Goal: Information Seeking & Learning: Find contact information

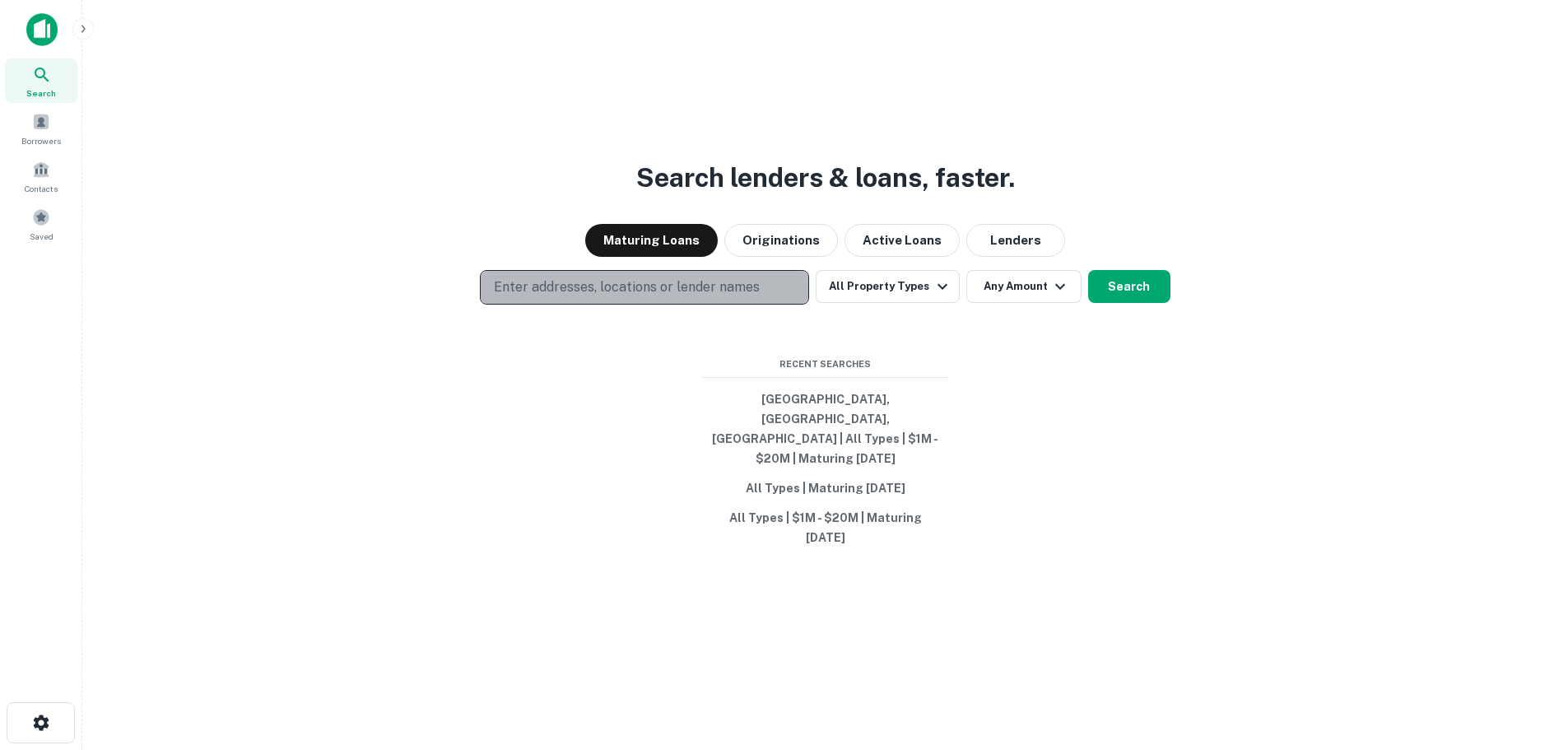
click at [588, 297] on p "Enter addresses, locations or lender names" at bounding box center [626, 287] width 265 height 19
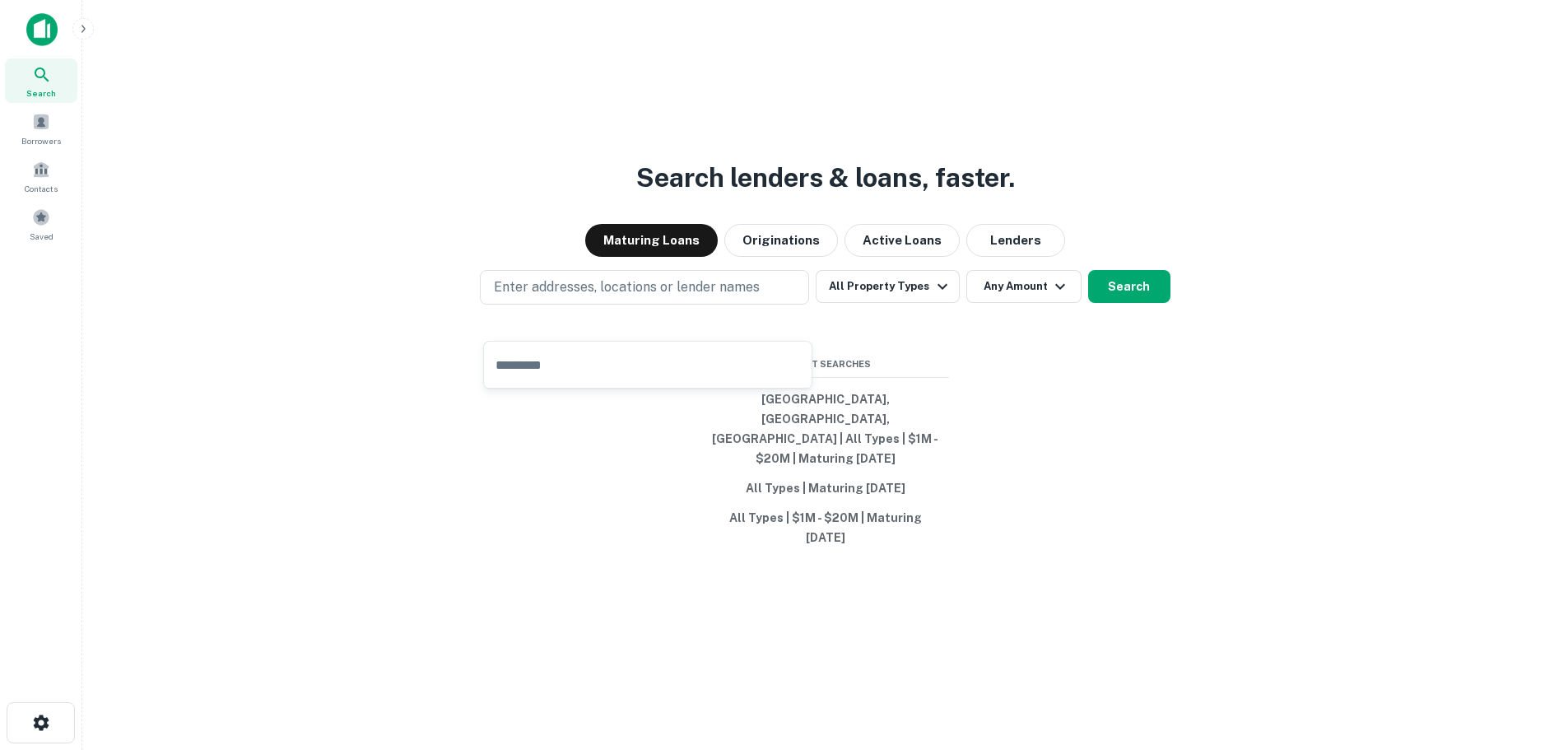
type input "**********"
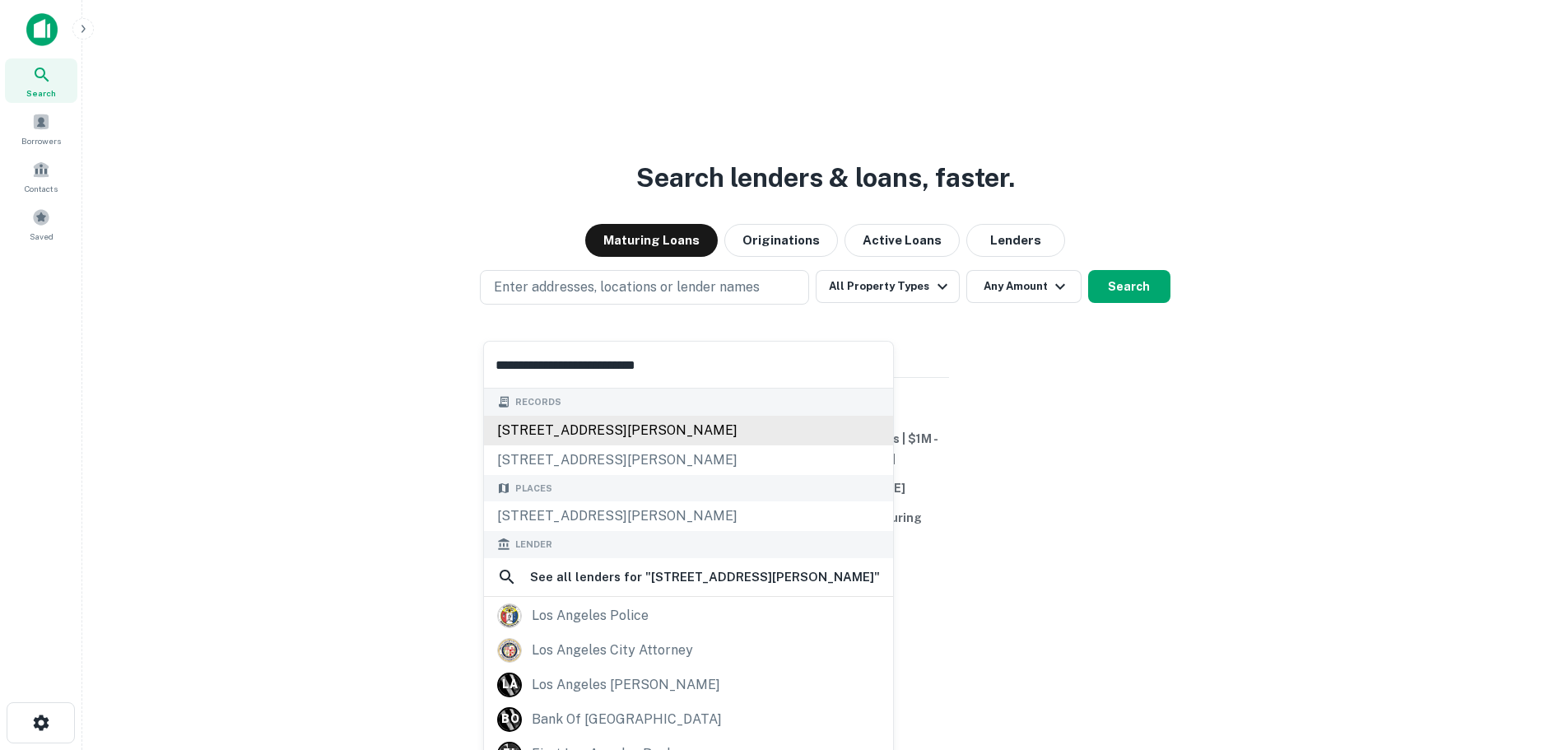
click at [602, 424] on div "687 shatto pl, los angeles, ca, 90005" at bounding box center [688, 430] width 409 height 30
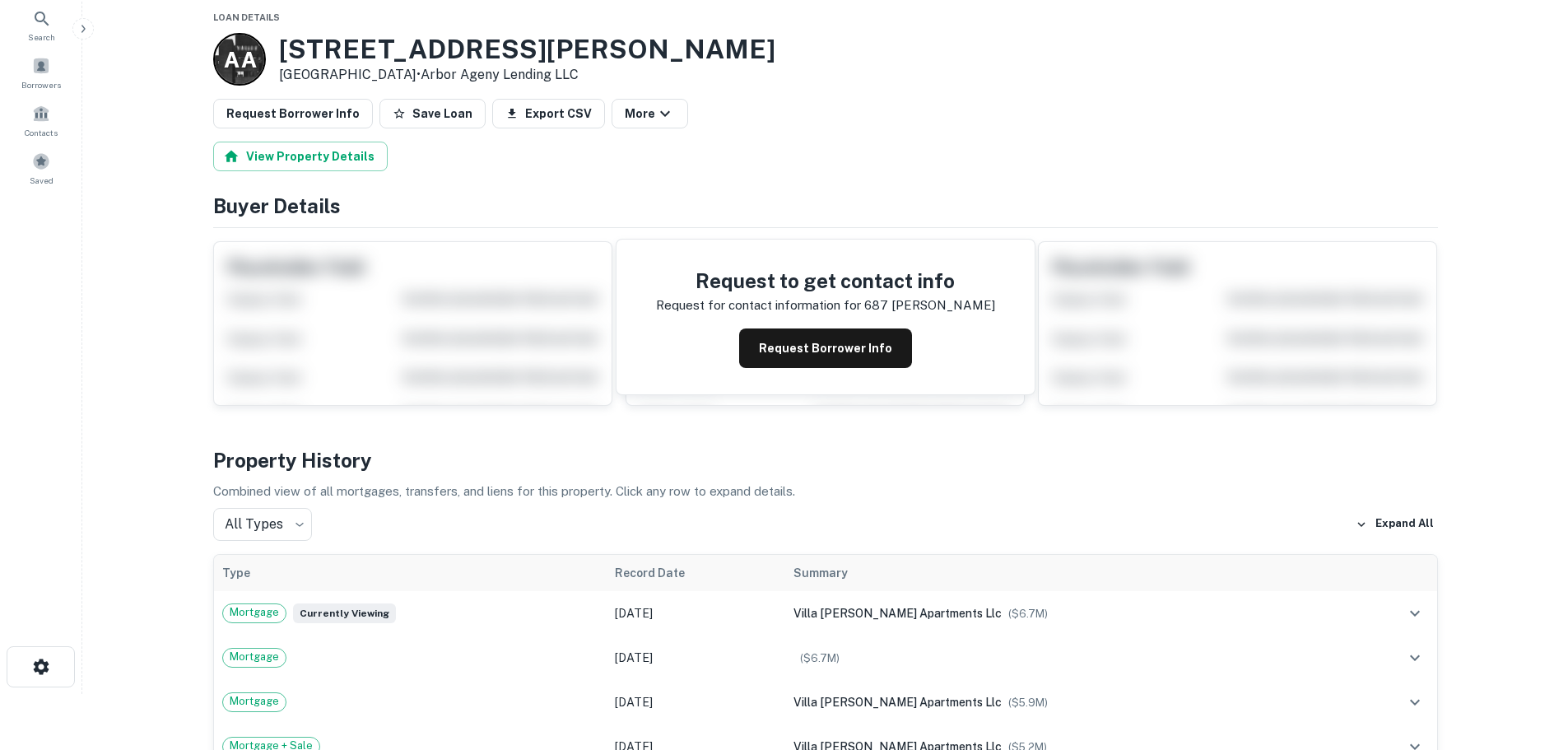
scroll to position [82, 0]
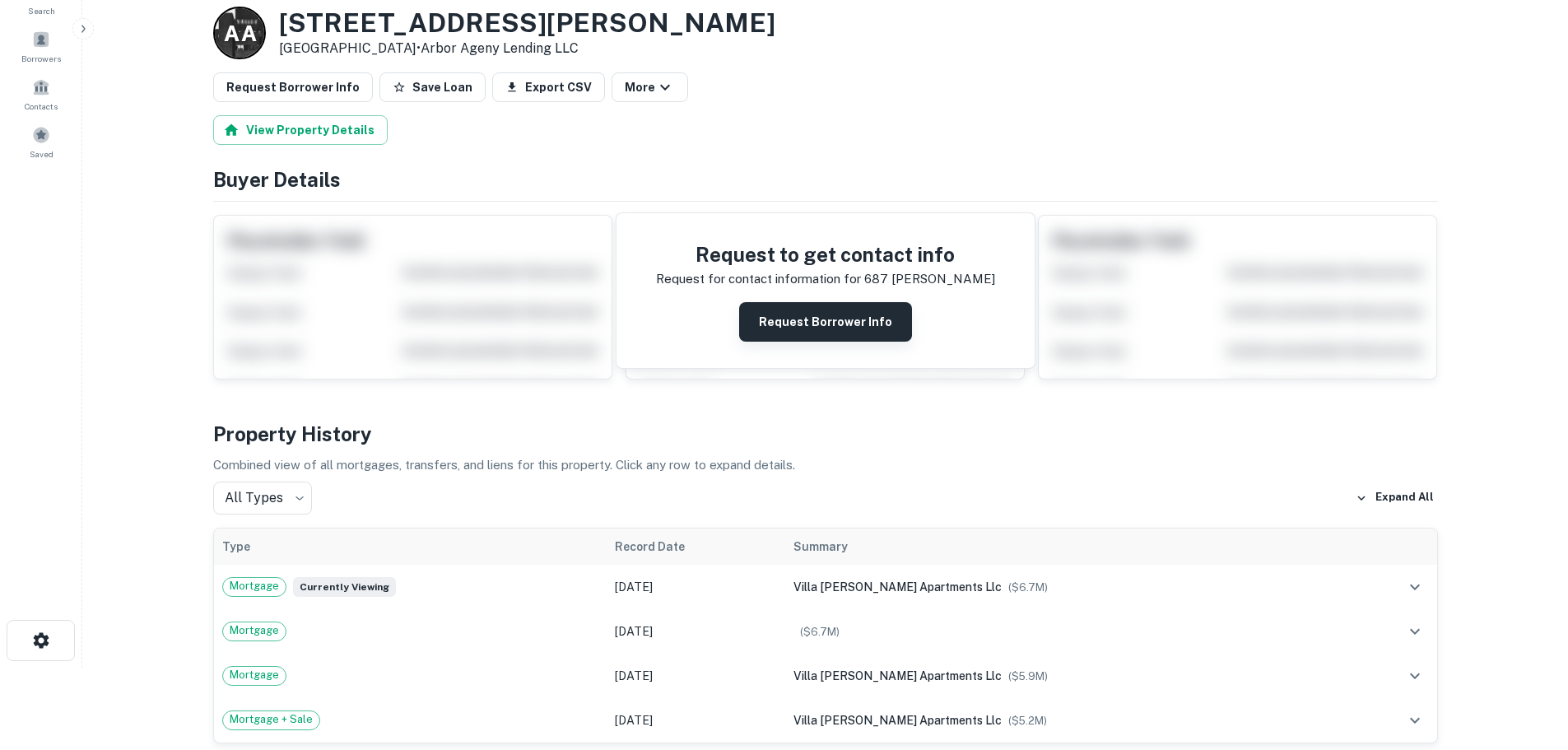
click at [821, 316] on button "Request Borrower Info" at bounding box center [825, 322] width 173 height 40
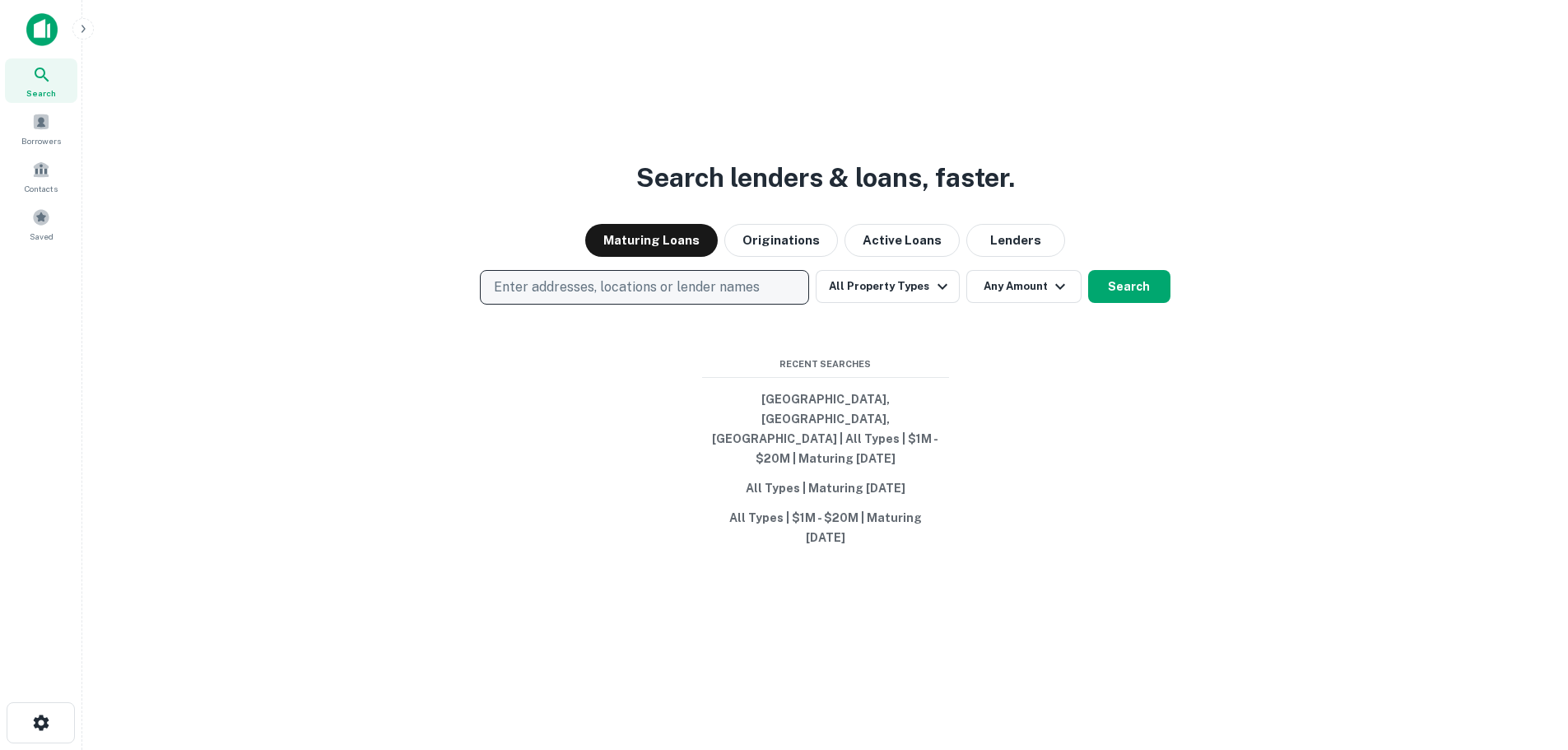
click at [607, 297] on p "Enter addresses, locations or lender names" at bounding box center [626, 287] width 265 height 19
type input "**********"
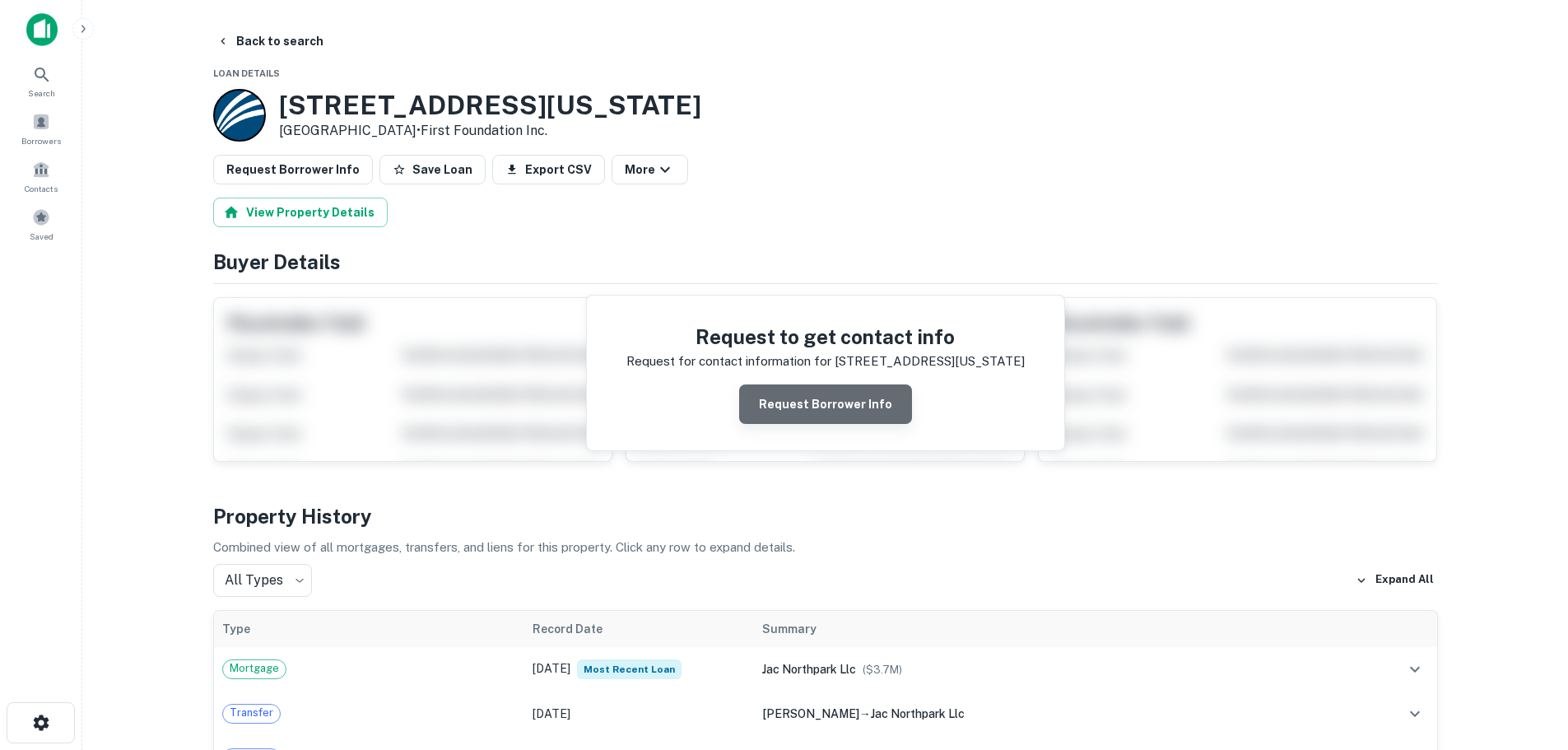
click at [856, 415] on button "Request Borrower Info" at bounding box center [825, 404] width 173 height 40
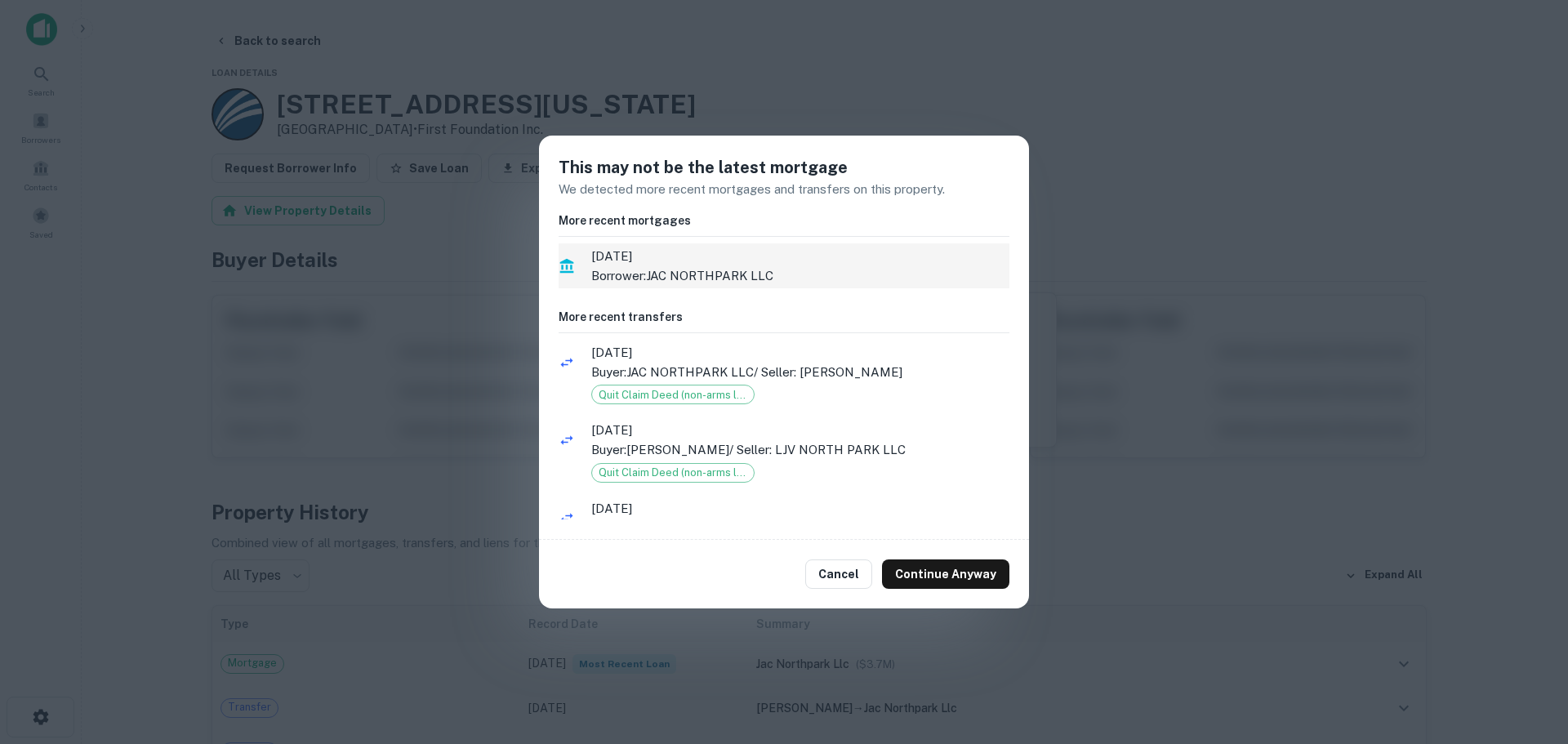
click at [649, 286] on li "2/5/2020 Borrower: JAC NORTHPARK LLC" at bounding box center [784, 265] width 450 height 45
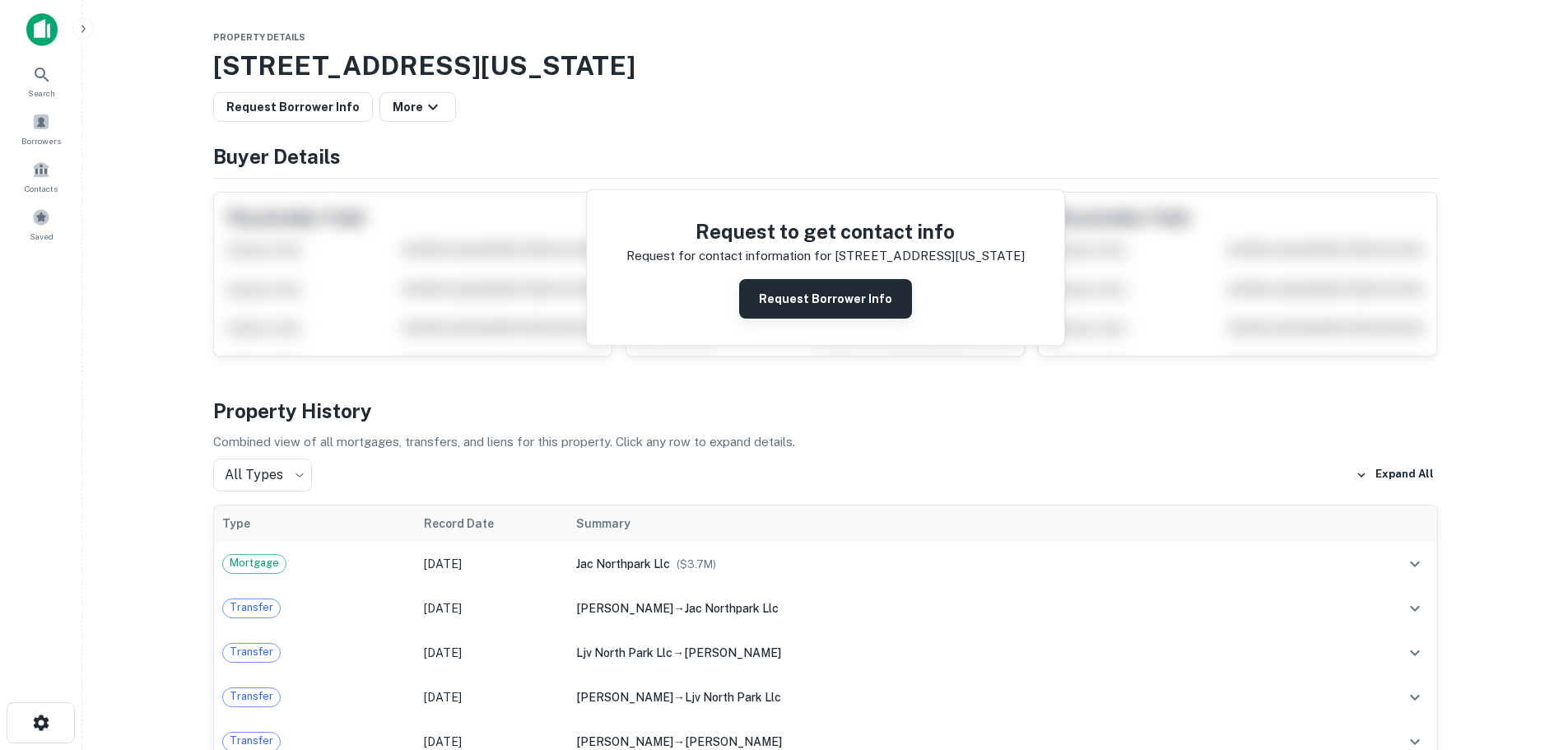
click at [752, 308] on button "Request Borrower Info" at bounding box center [825, 299] width 173 height 40
click at [43, 95] on span "Search" at bounding box center [41, 92] width 27 height 13
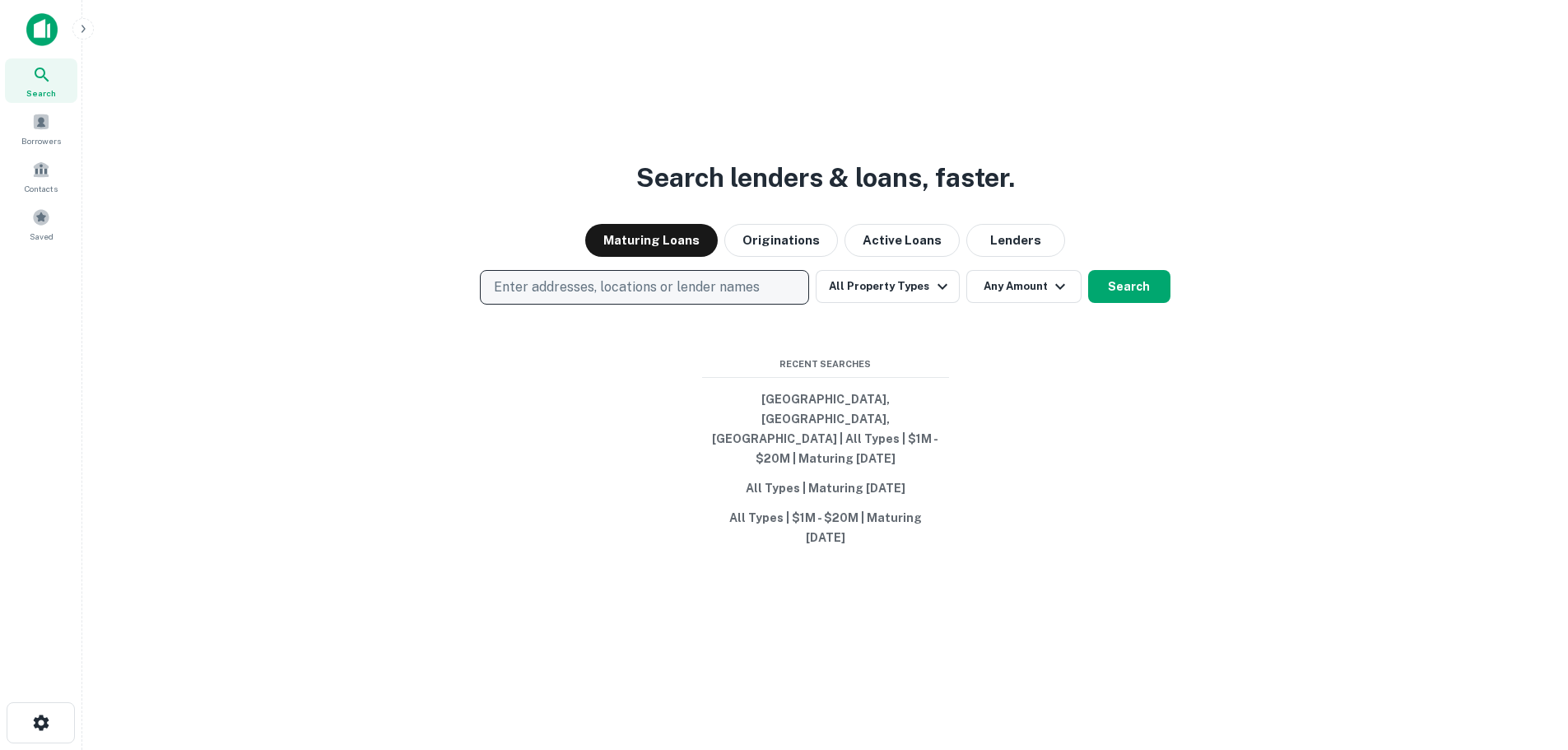
click at [654, 304] on button "Enter addresses, locations or lender names" at bounding box center [645, 287] width 329 height 34
type input "**********"
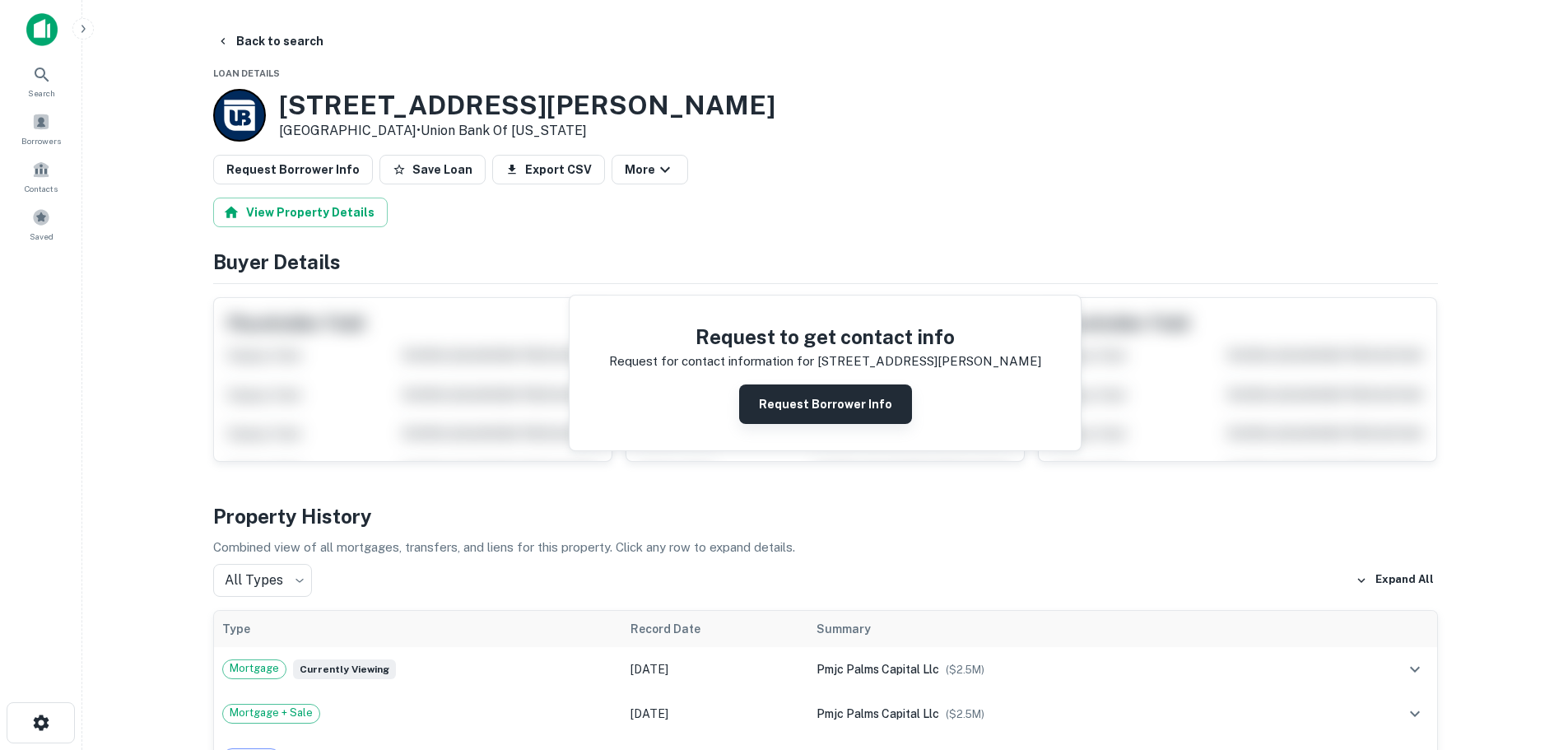
click at [820, 408] on button "Request Borrower Info" at bounding box center [825, 404] width 173 height 40
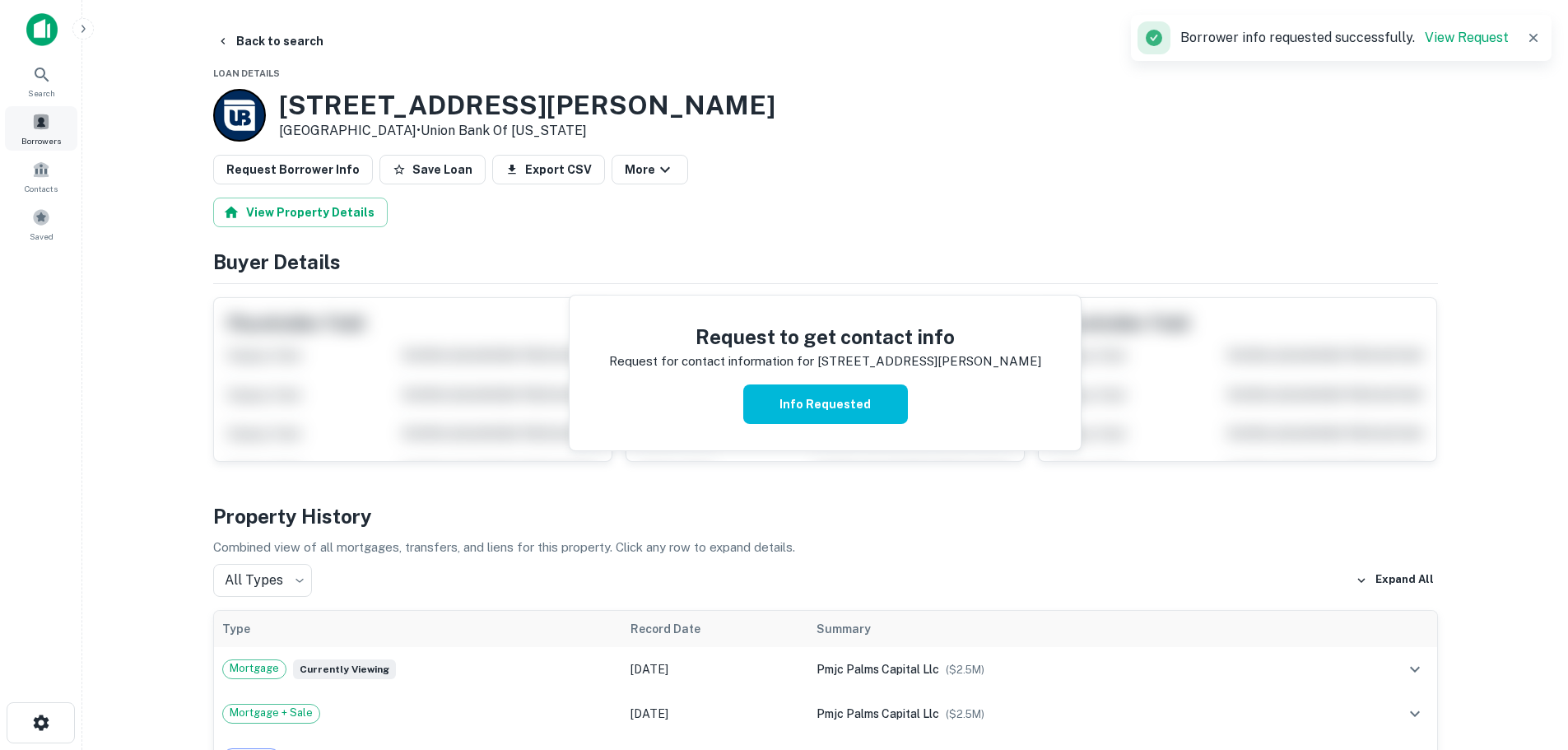
click at [31, 145] on span "Borrowers" at bounding box center [41, 141] width 40 height 13
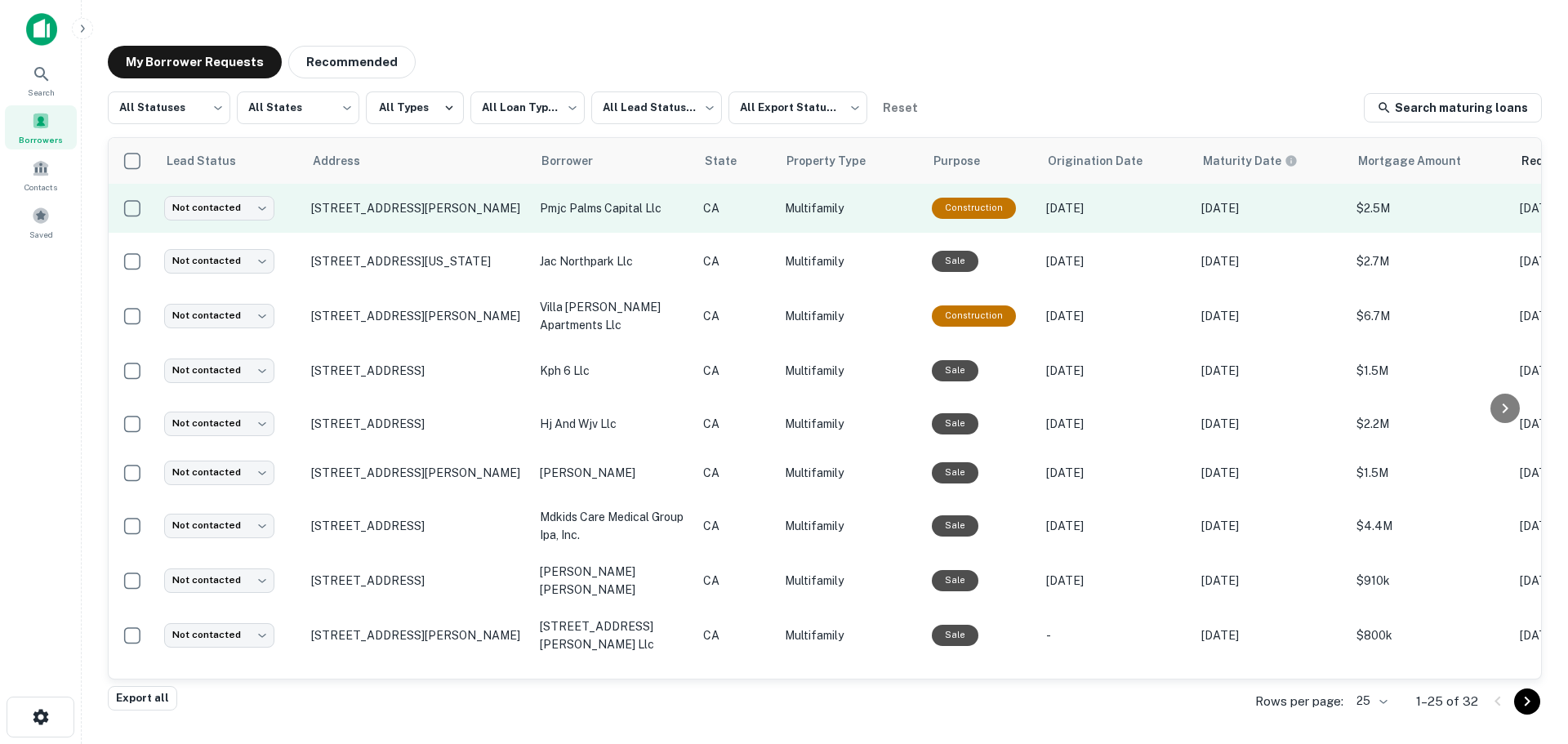
click at [360, 196] on td "12500 Oak Knoll Rd Poway, CA 92064" at bounding box center [417, 207] width 228 height 49
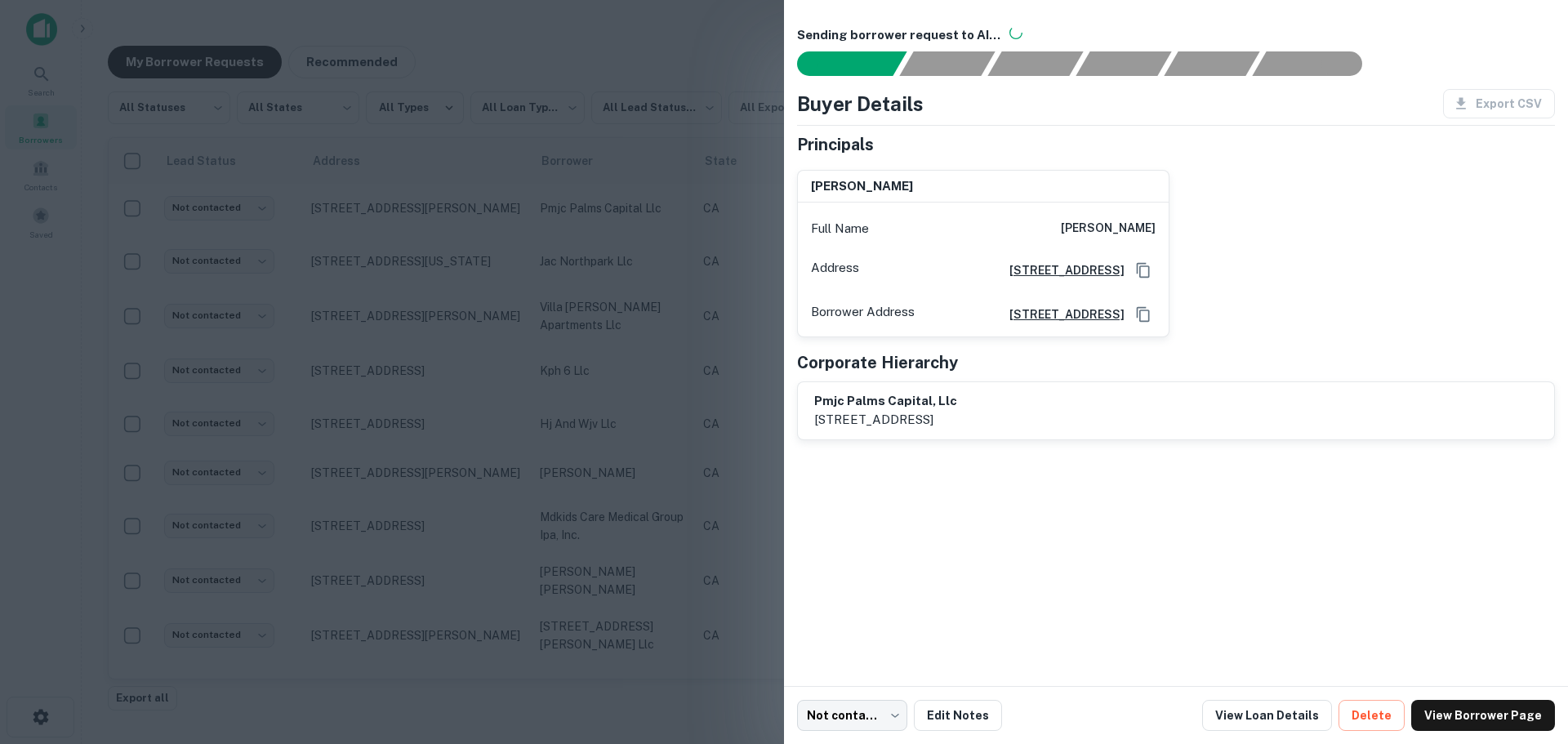
click at [518, 225] on div at bounding box center [784, 372] width 1568 height 744
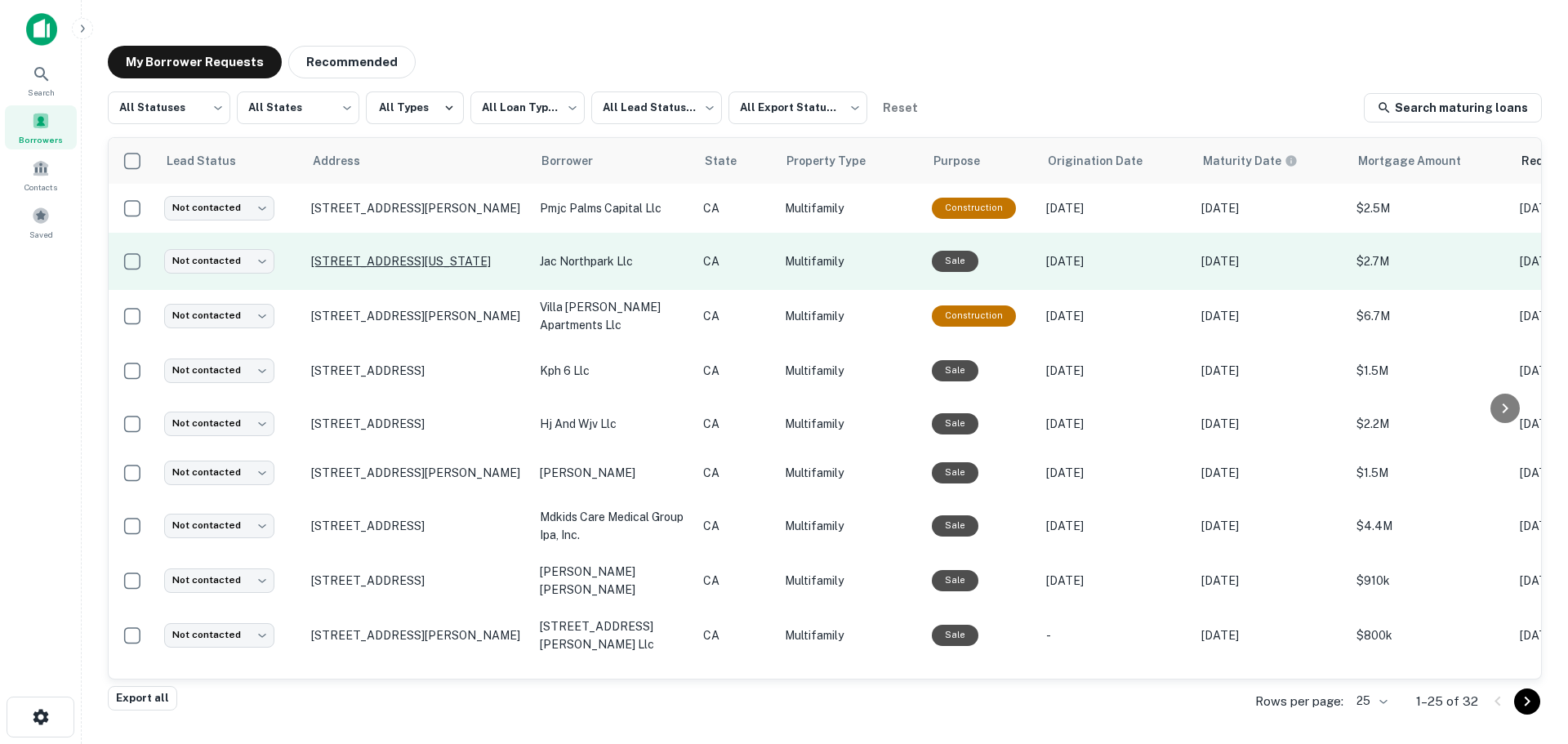
click at [333, 257] on p "3946-52 Iowa St, San Diego, CA, 92104" at bounding box center [417, 261] width 212 height 15
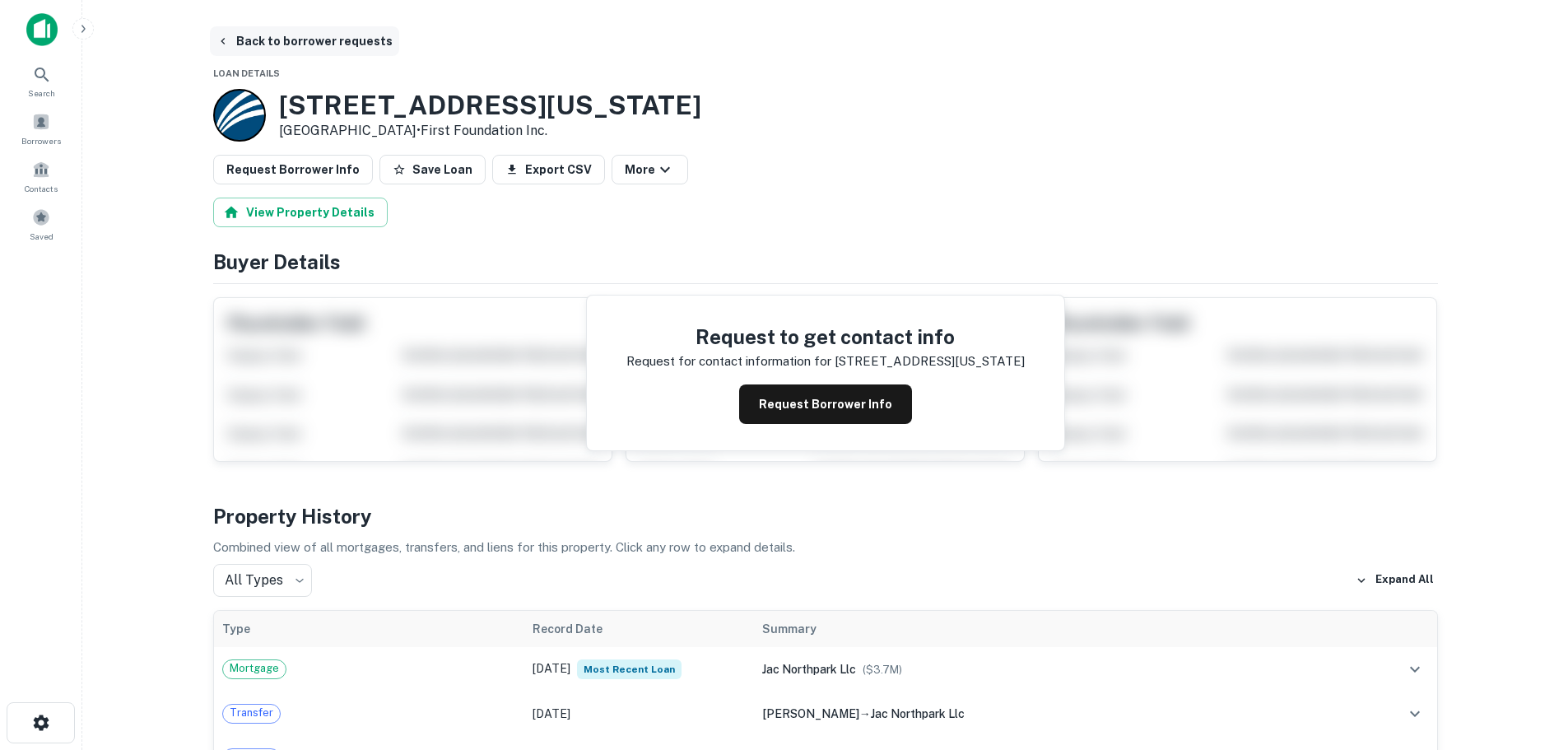
click at [221, 42] on icon "button" at bounding box center [223, 41] width 4 height 6
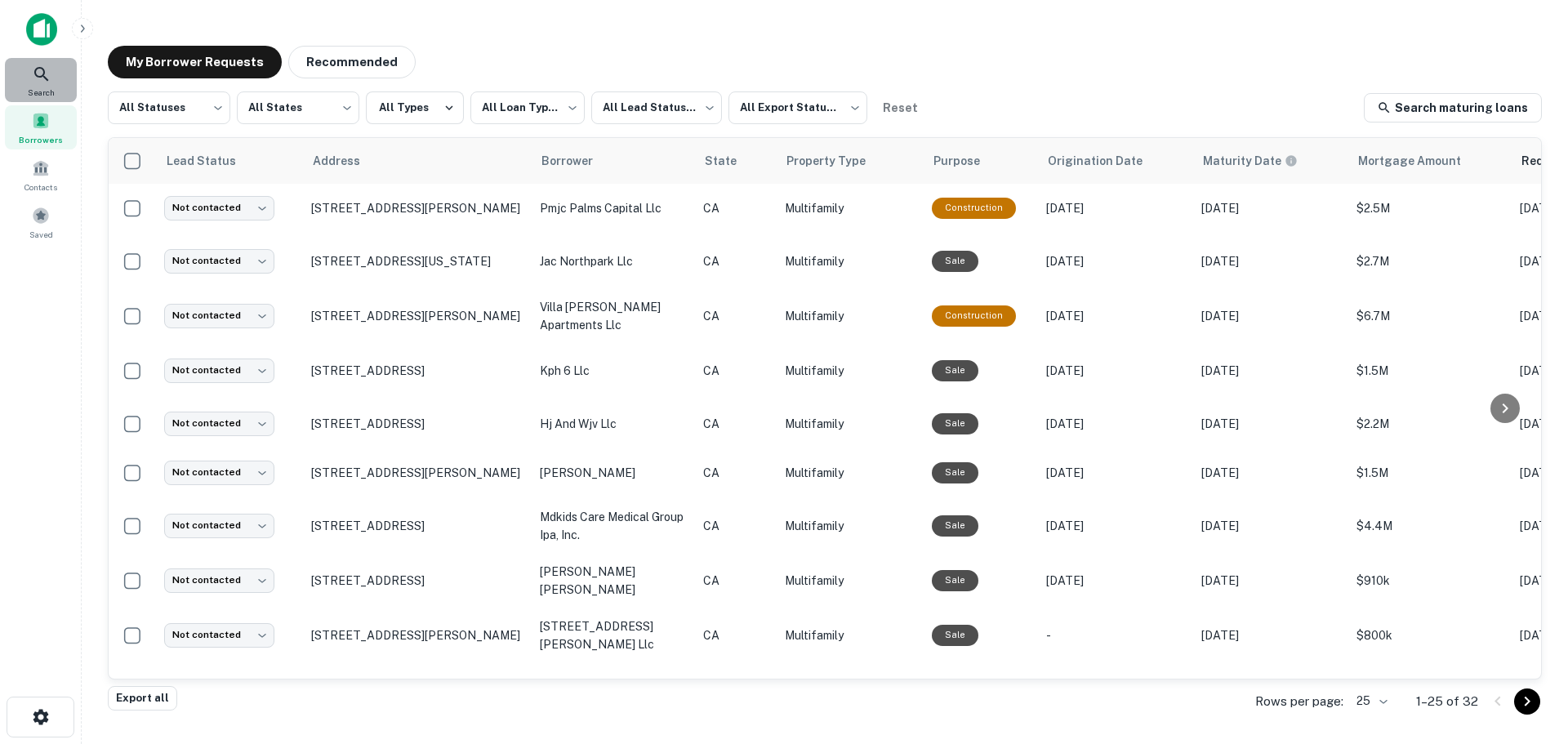
click at [54, 92] on span "Search" at bounding box center [40, 92] width 27 height 13
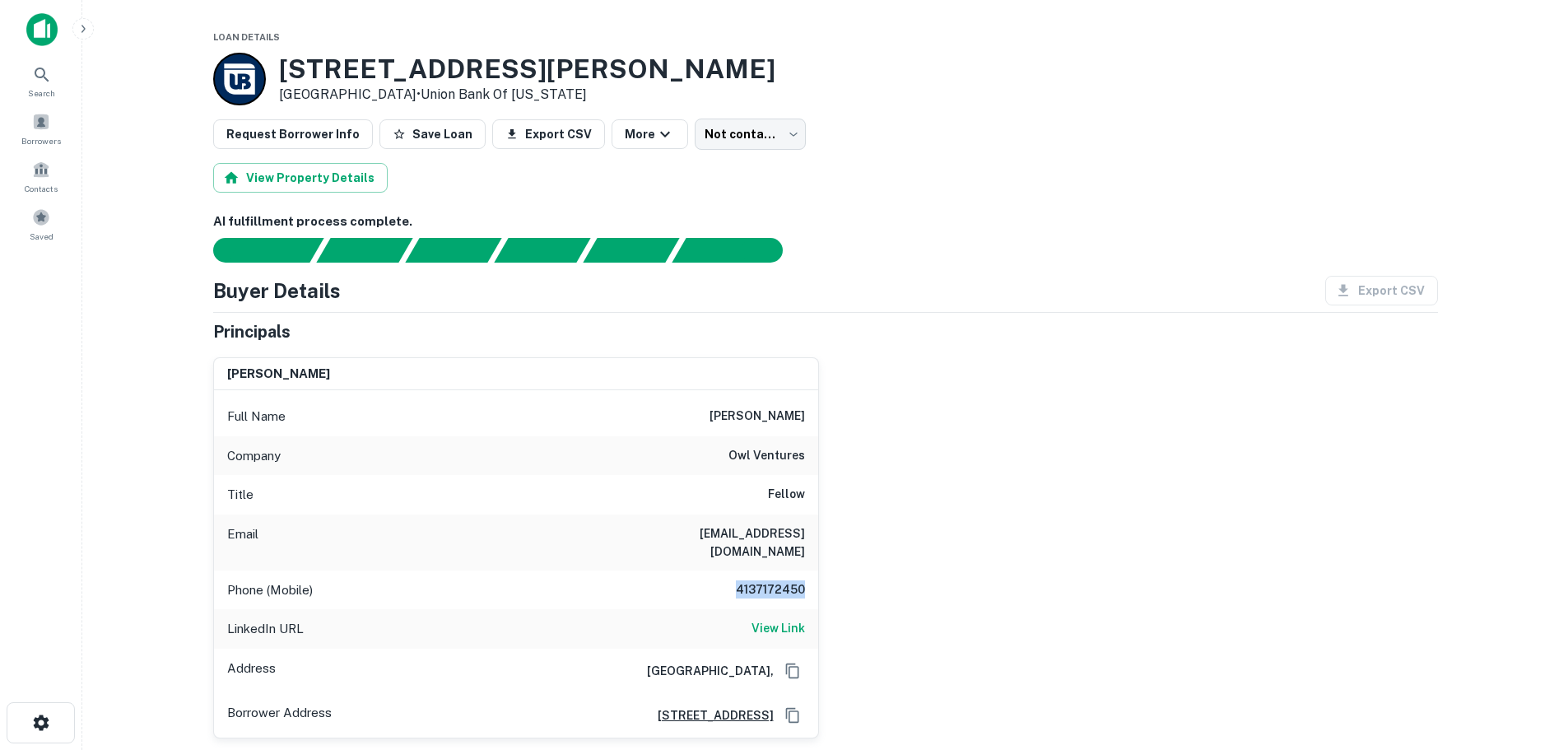
drag, startPoint x: 752, startPoint y: 572, endPoint x: 814, endPoint y: 573, distance: 62.0
click at [814, 573] on div "Phone (Mobile) [PHONE_NUMBER]" at bounding box center [515, 590] width 604 height 40
click at [1020, 386] on div "yuan shen Full Name yuan shen Company owl ventures Title Fellow Email shenyuan1…" at bounding box center [819, 541] width 1239 height 394
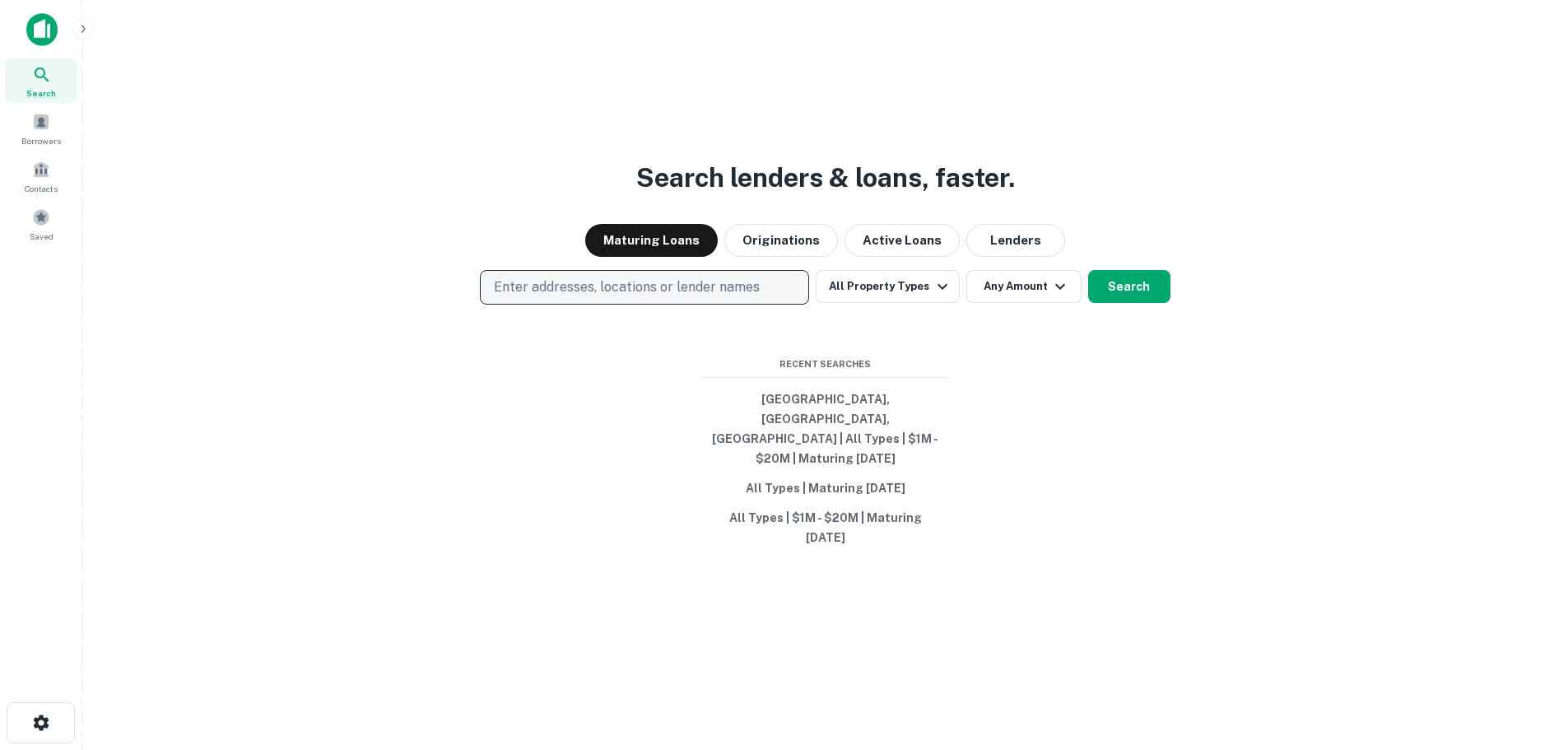
click at [528, 297] on p "Enter addresses, locations or lender names" at bounding box center [626, 287] width 265 height 19
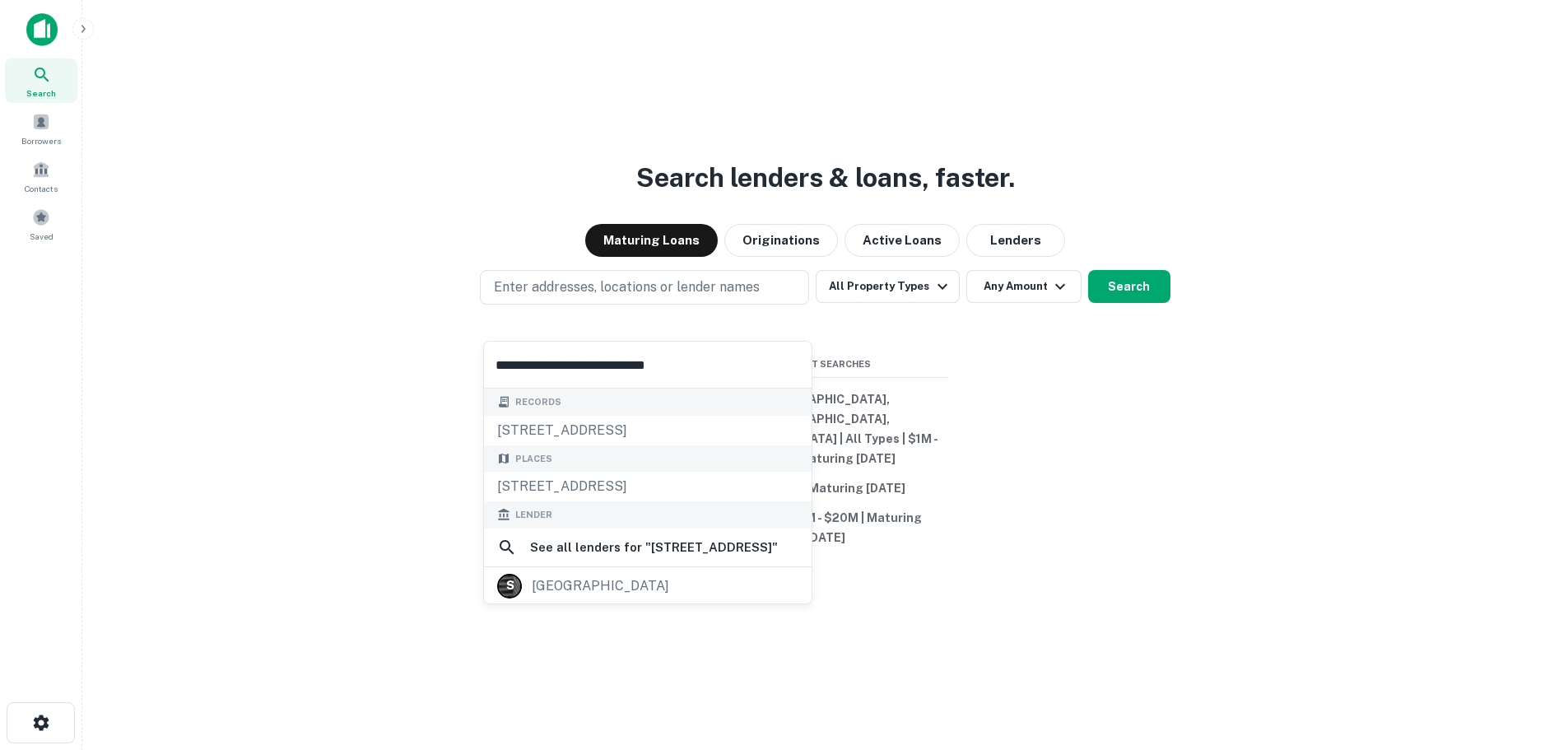
type input "**********"
click at [579, 453] on div "Places" at bounding box center [648, 459] width 327 height 27
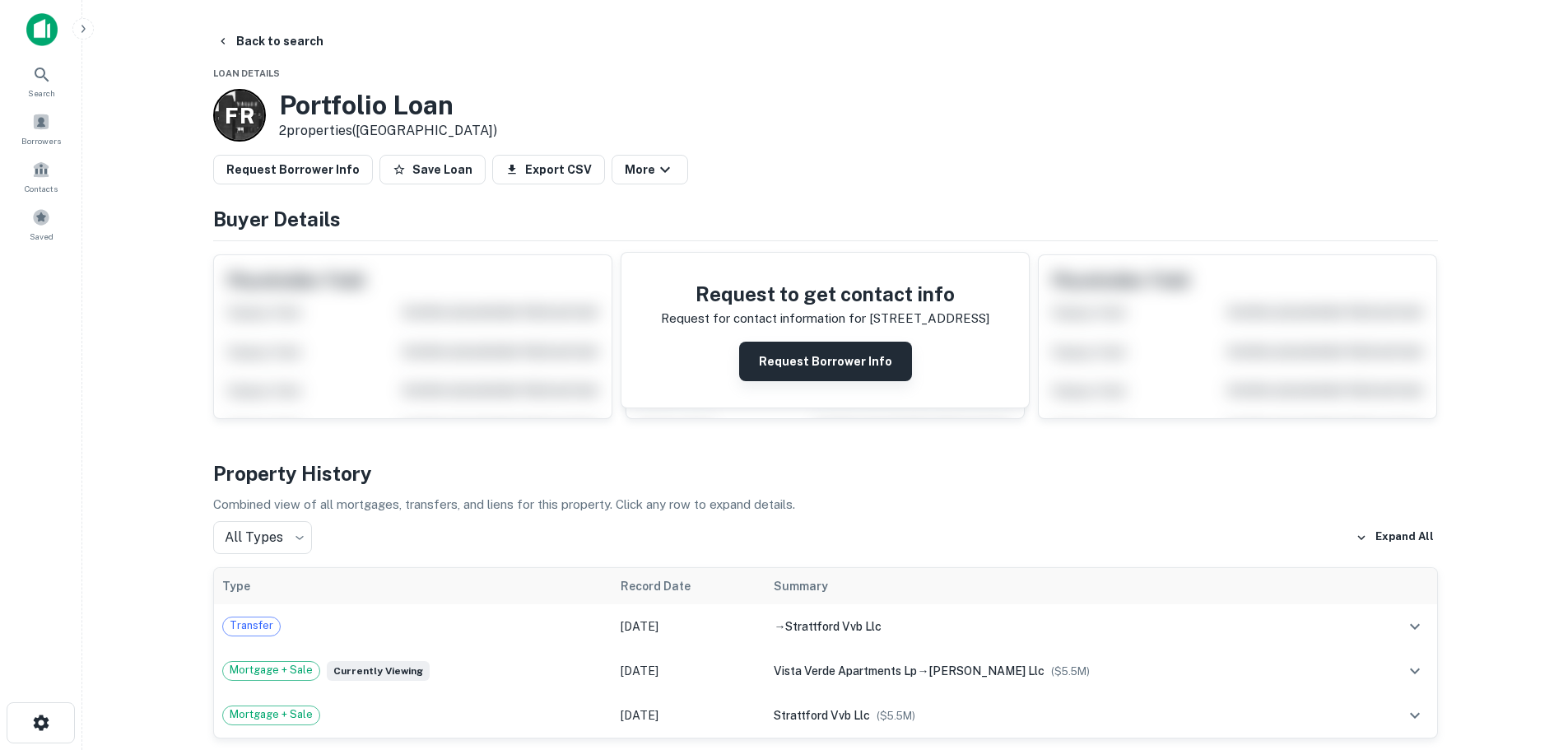
click at [836, 349] on button "Request Borrower Info" at bounding box center [825, 361] width 173 height 40
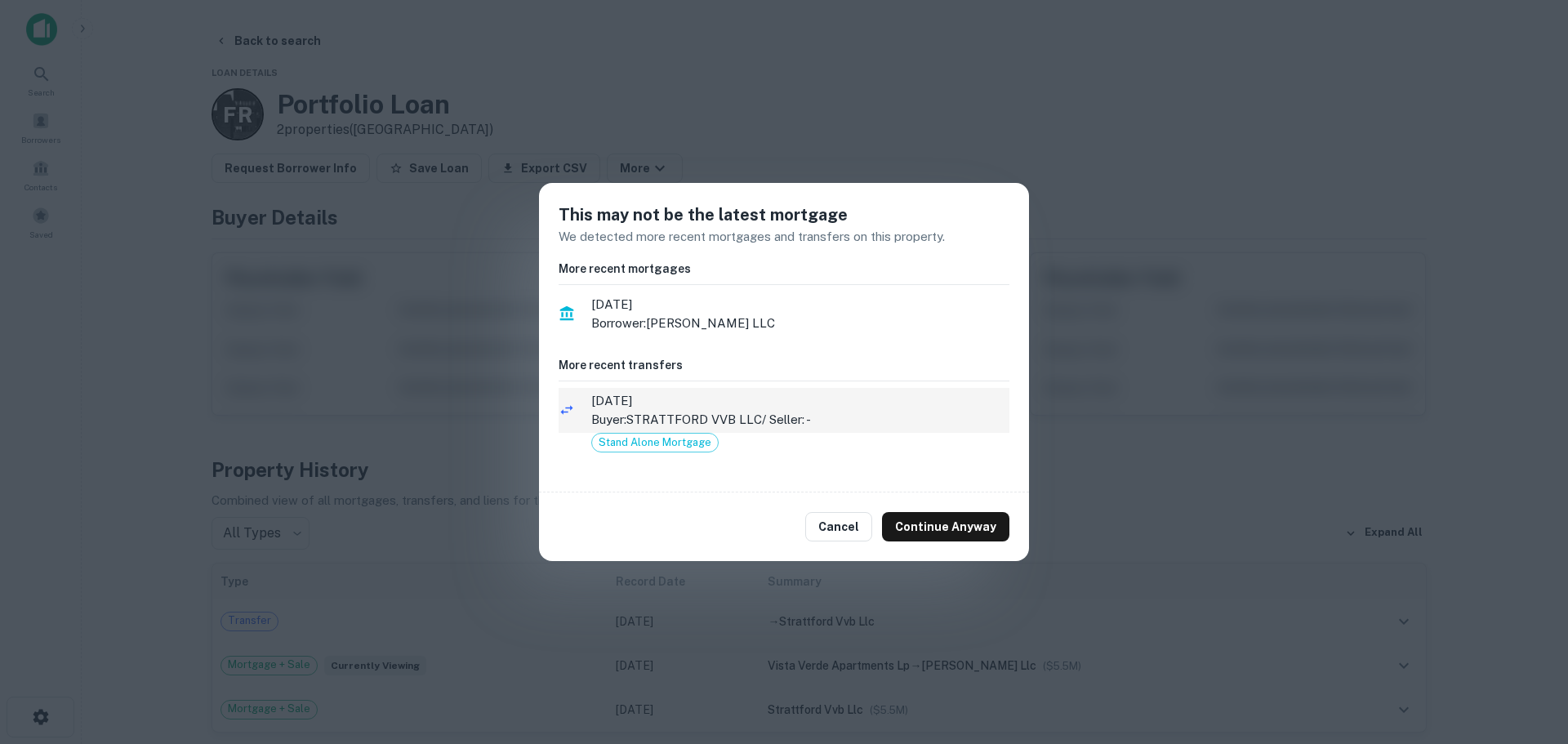
click at [727, 419] on p "Buyer: STRATTFORD VVB LLC / Seller: -" at bounding box center [800, 419] width 418 height 19
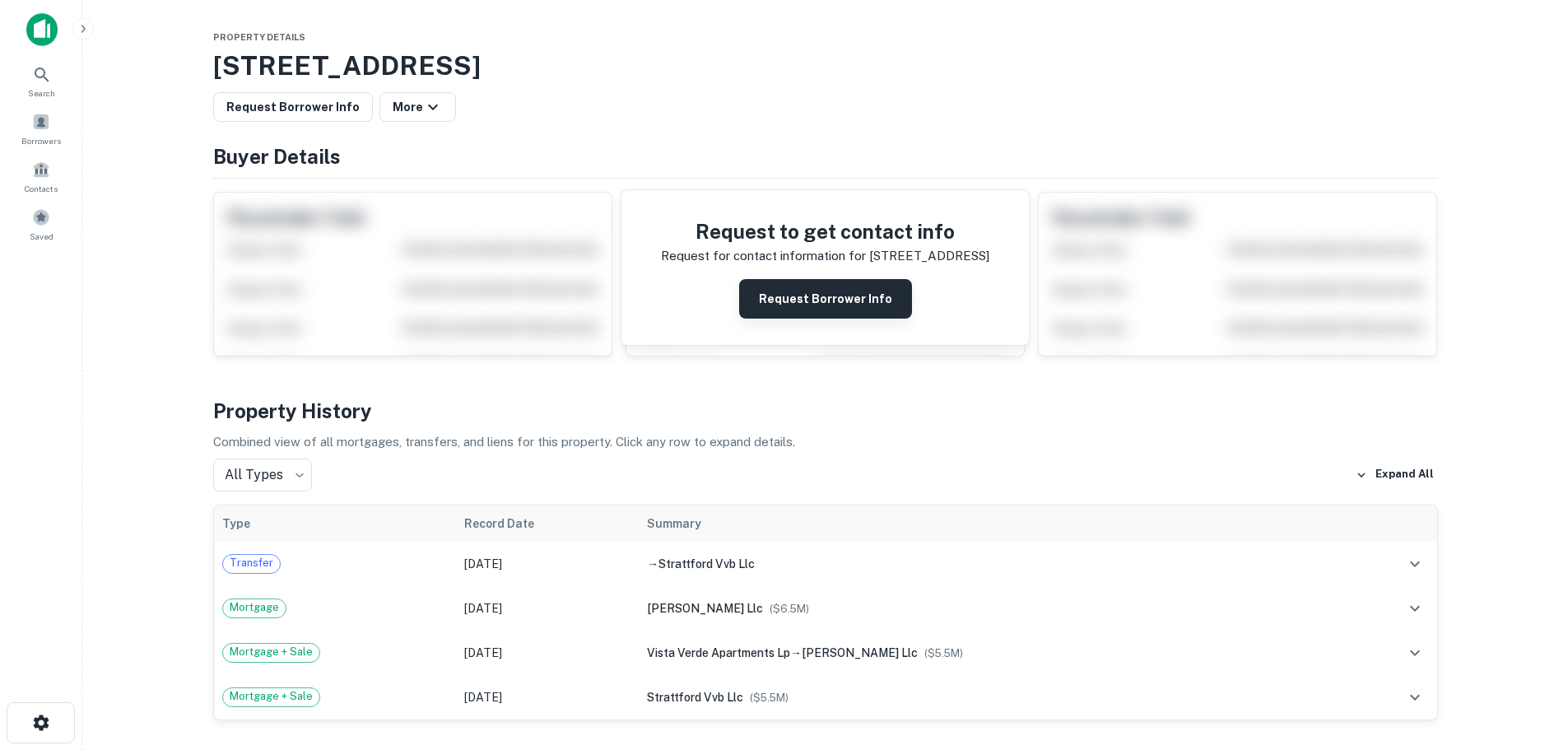
click at [814, 308] on button "Request Borrower Info" at bounding box center [825, 299] width 173 height 40
click at [22, 71] on div "Search" at bounding box center [41, 80] width 72 height 44
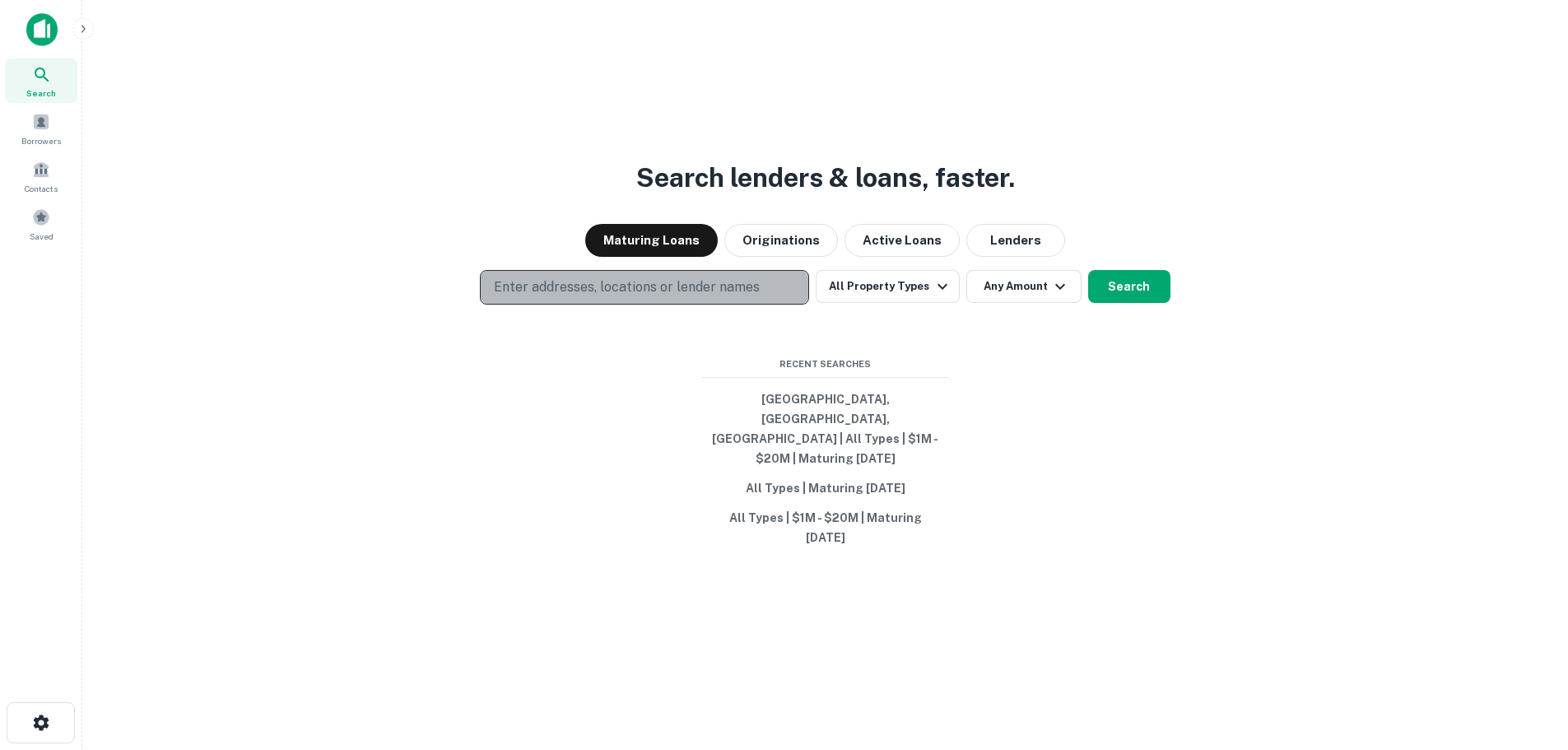
click at [558, 297] on p "Enter addresses, locations or lender names" at bounding box center [626, 287] width 265 height 19
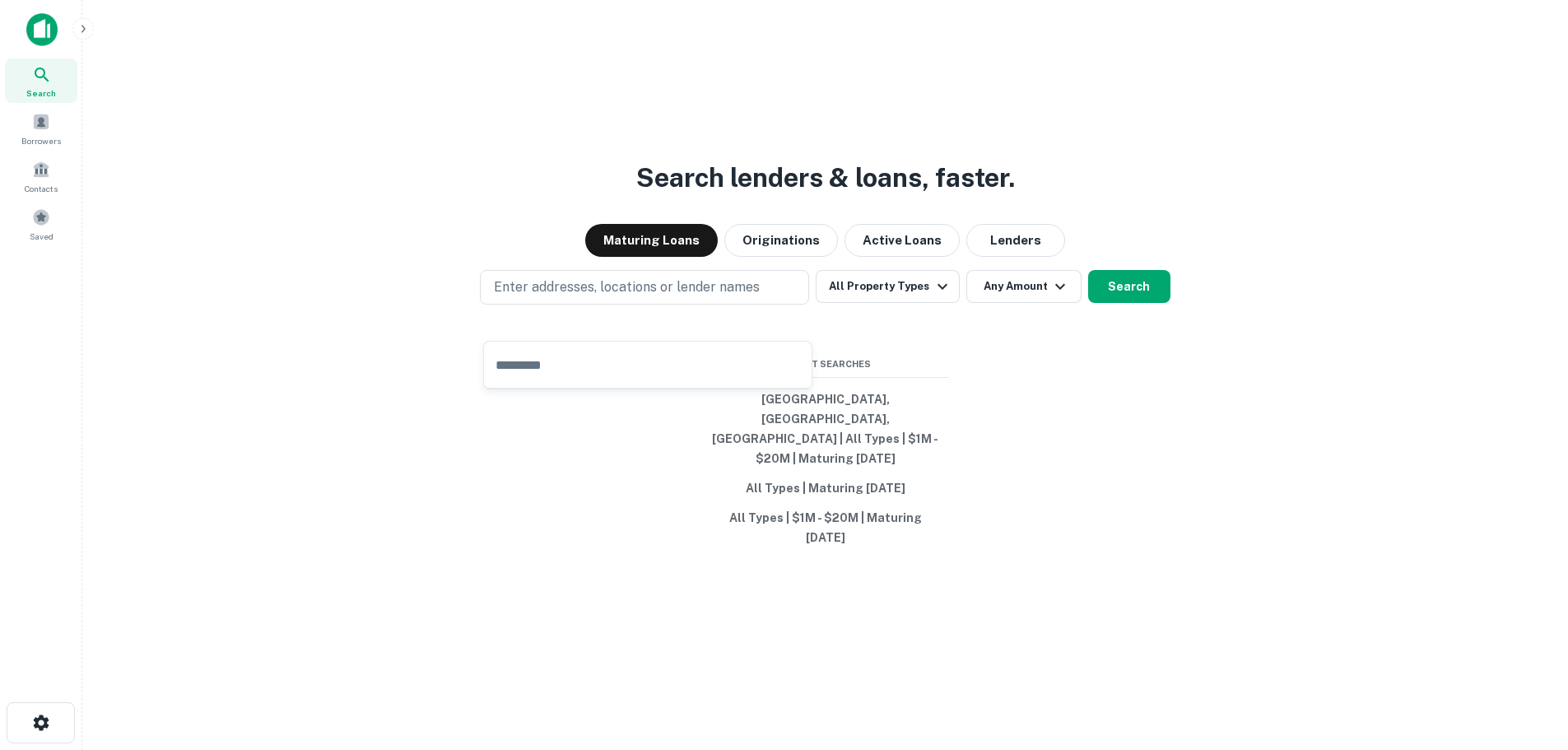
type input "**********"
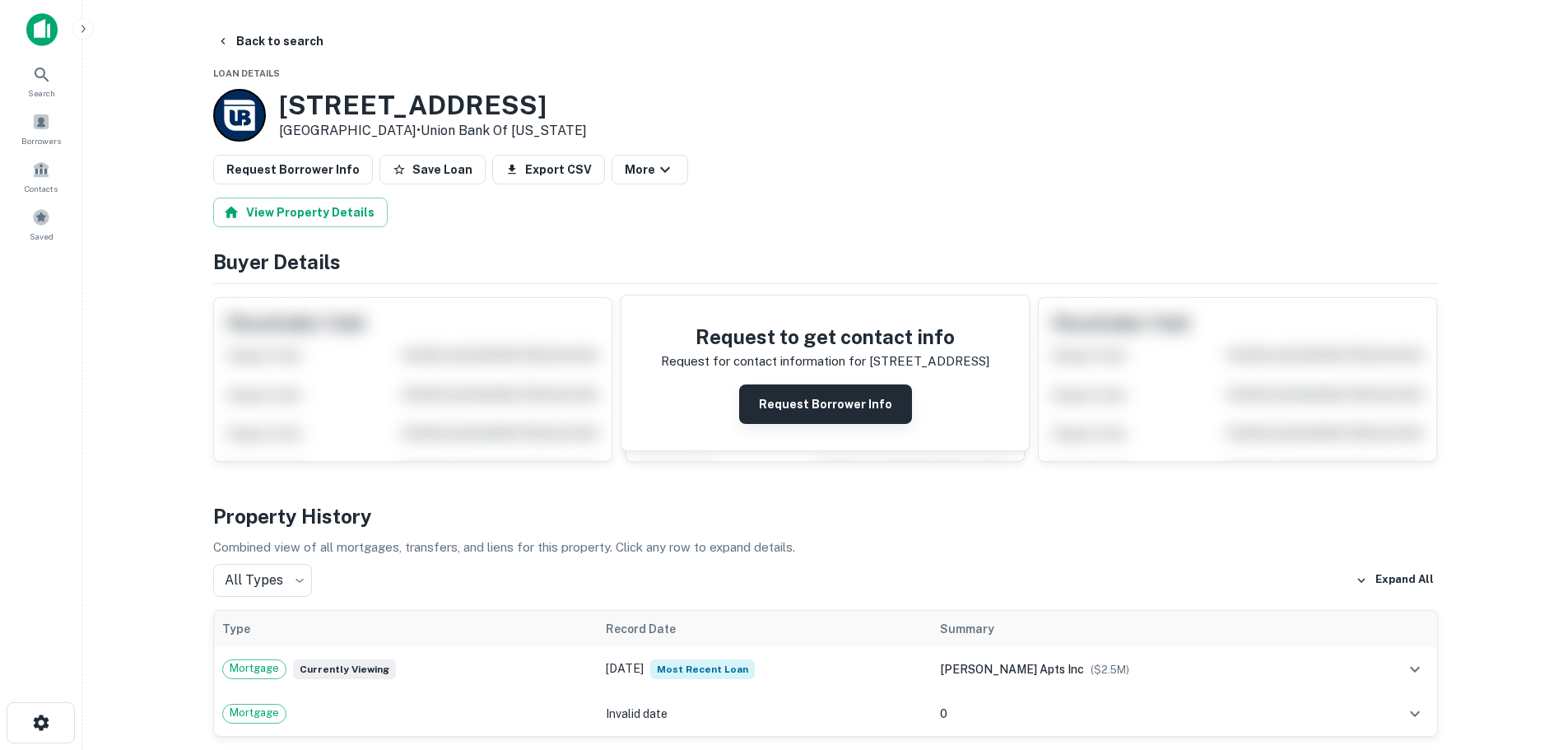
click at [779, 393] on button "Request Borrower Info" at bounding box center [825, 404] width 173 height 40
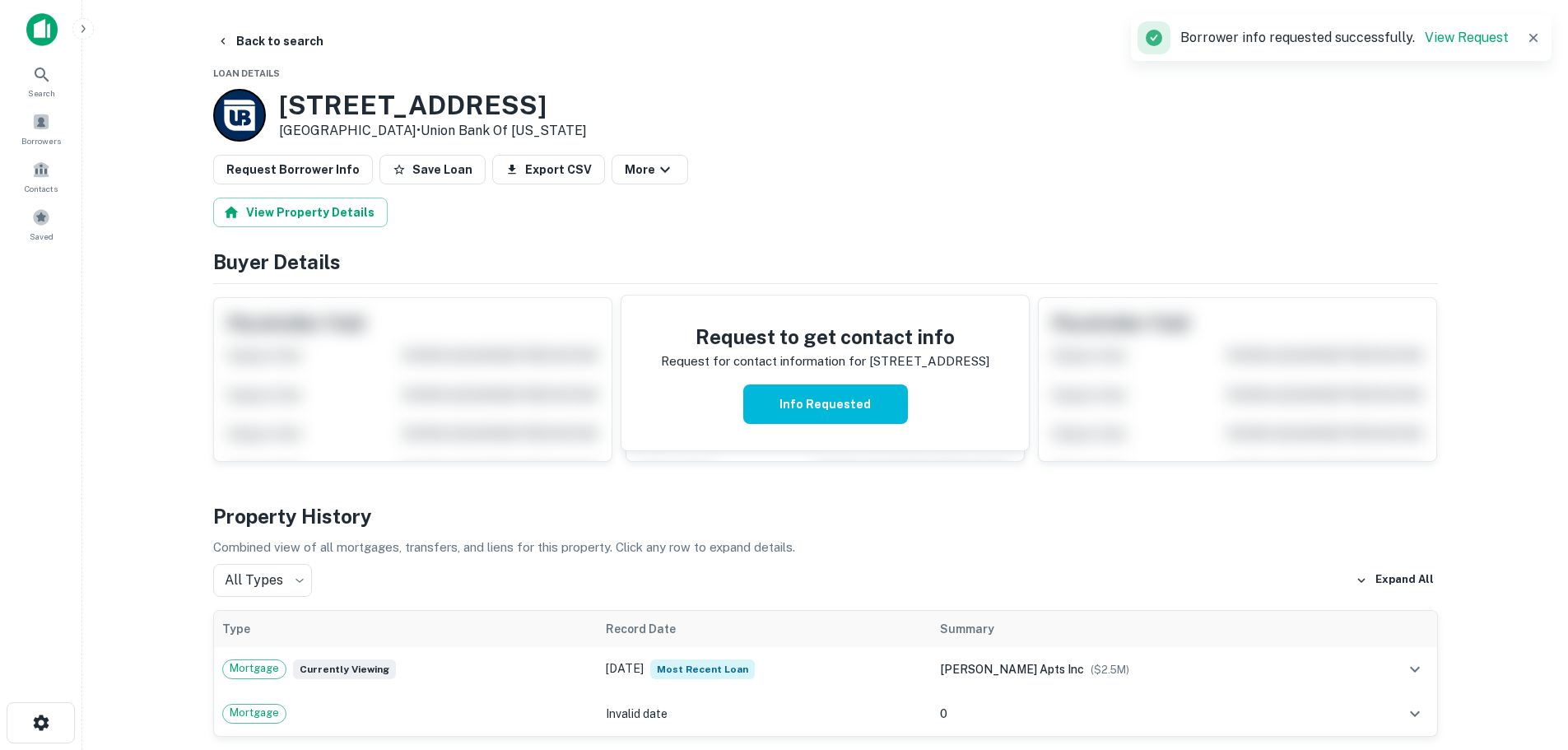
click at [858, 121] on div "7271 9th St Buena Park, CA 90621 • Union Bank Of Michigan" at bounding box center [826, 115] width 1225 height 53
click at [37, 72] on icon at bounding box center [42, 74] width 19 height 19
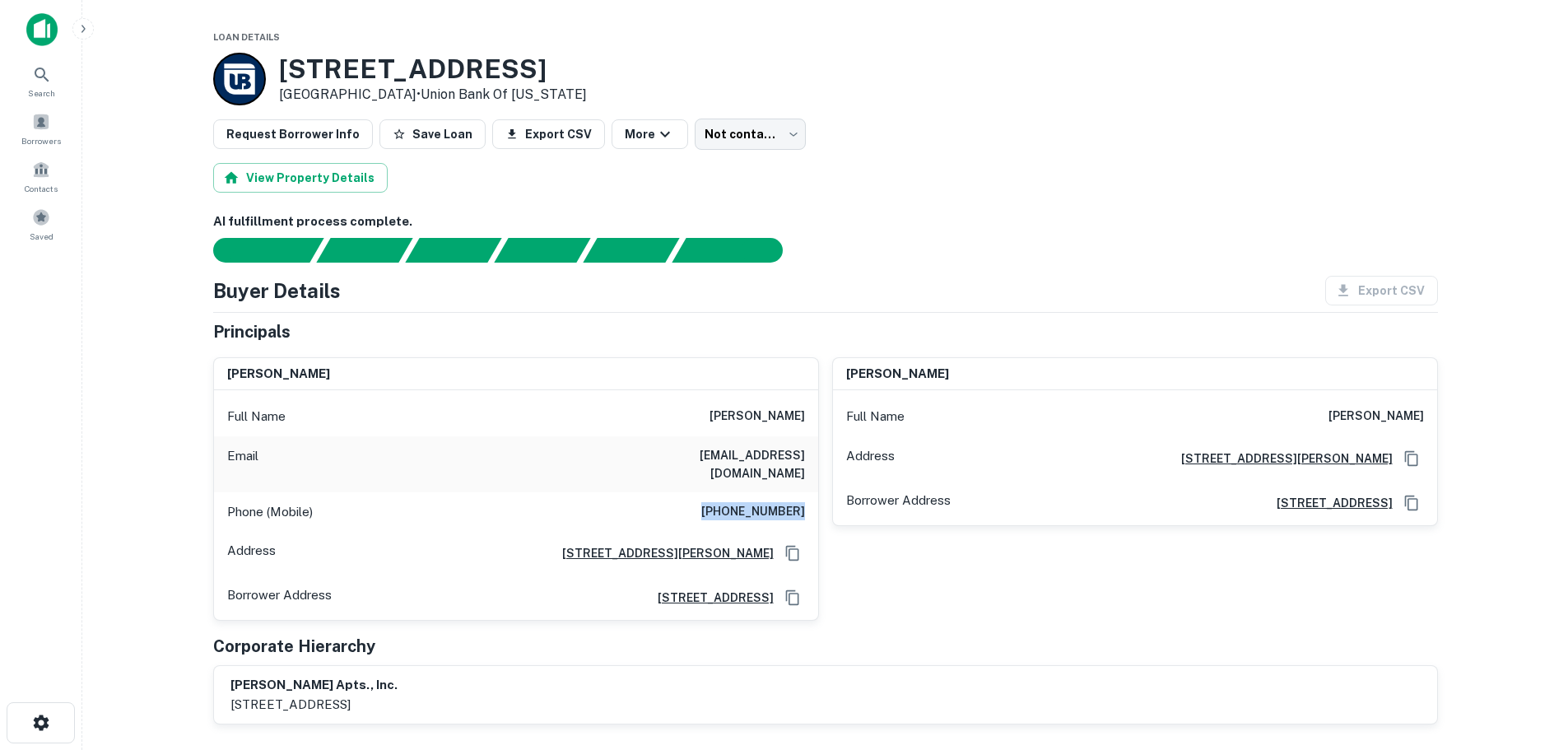
drag, startPoint x: 709, startPoint y: 498, endPoint x: 816, endPoint y: 498, distance: 107.0
click at [816, 498] on div "Phone (Mobile) [PHONE_NUMBER]" at bounding box center [515, 511] width 604 height 40
copy h6 "[PHONE_NUMBER]"
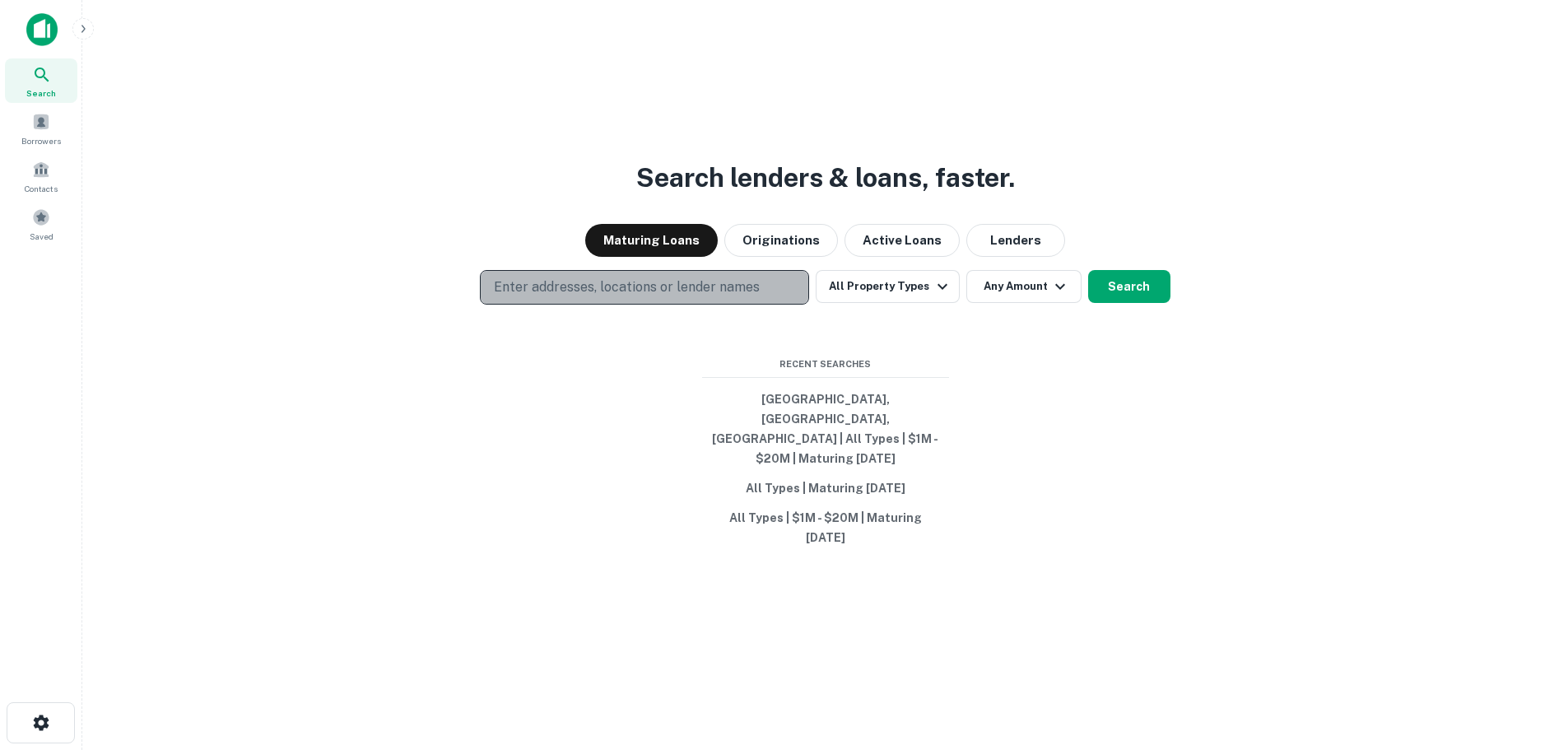
click at [553, 297] on p "Enter addresses, locations or lender names" at bounding box center [626, 287] width 265 height 19
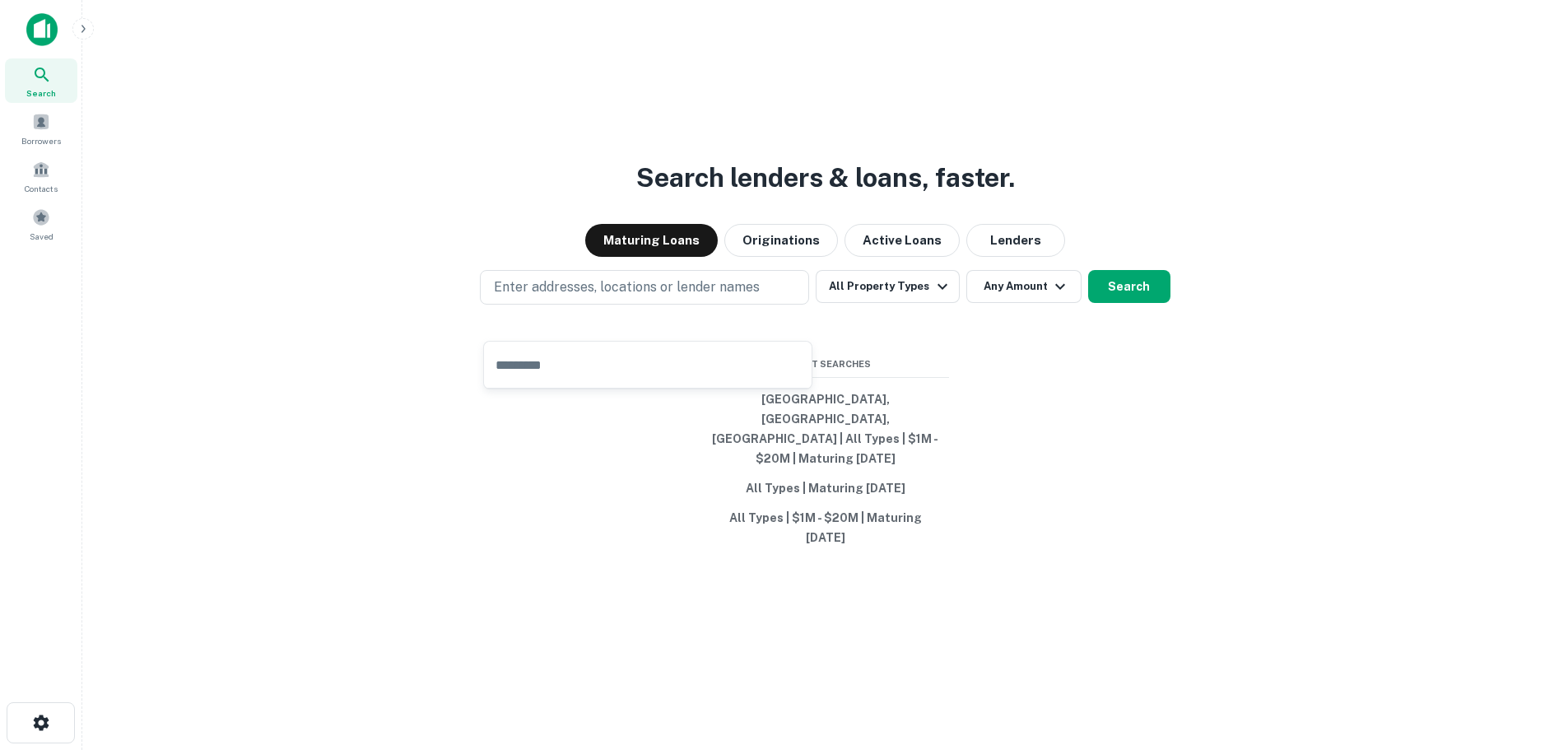
drag, startPoint x: 556, startPoint y: 371, endPoint x: 571, endPoint y: 349, distance: 26.6
click at [561, 365] on input "text" at bounding box center [648, 364] width 327 height 46
type input "**********"
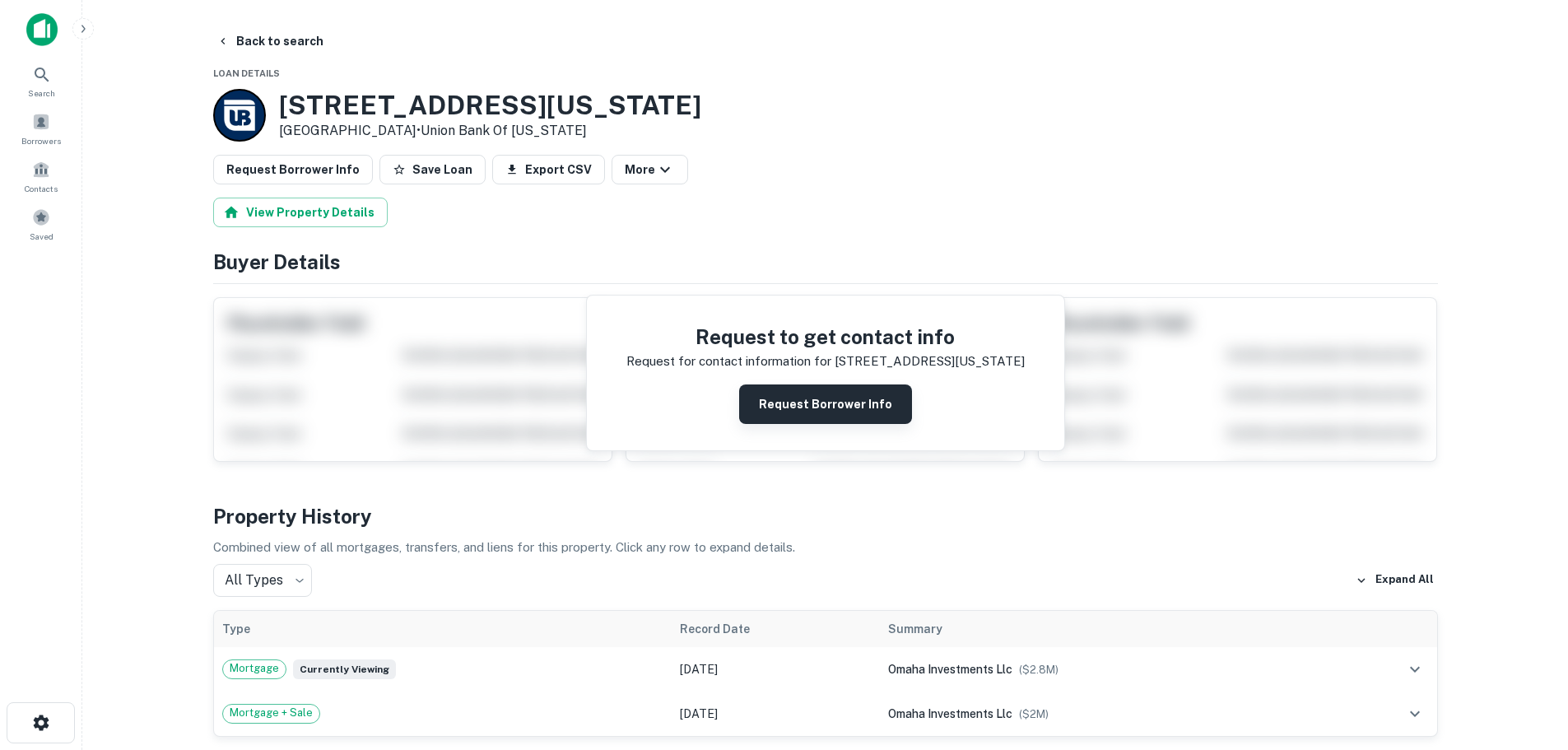
click at [902, 400] on button "Request Borrower Info" at bounding box center [825, 404] width 173 height 40
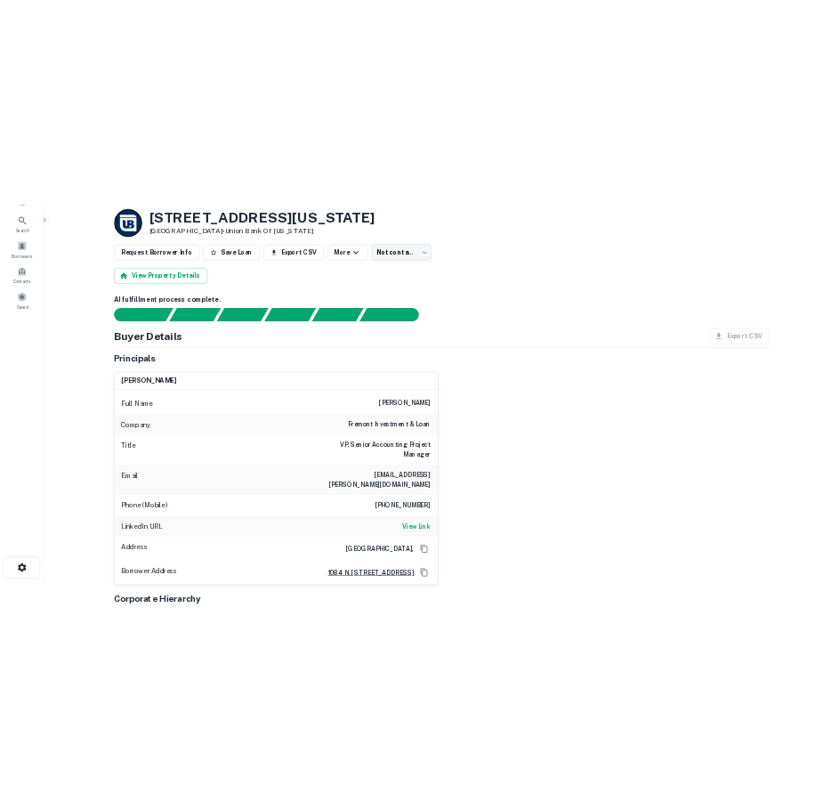
scroll to position [89, 0]
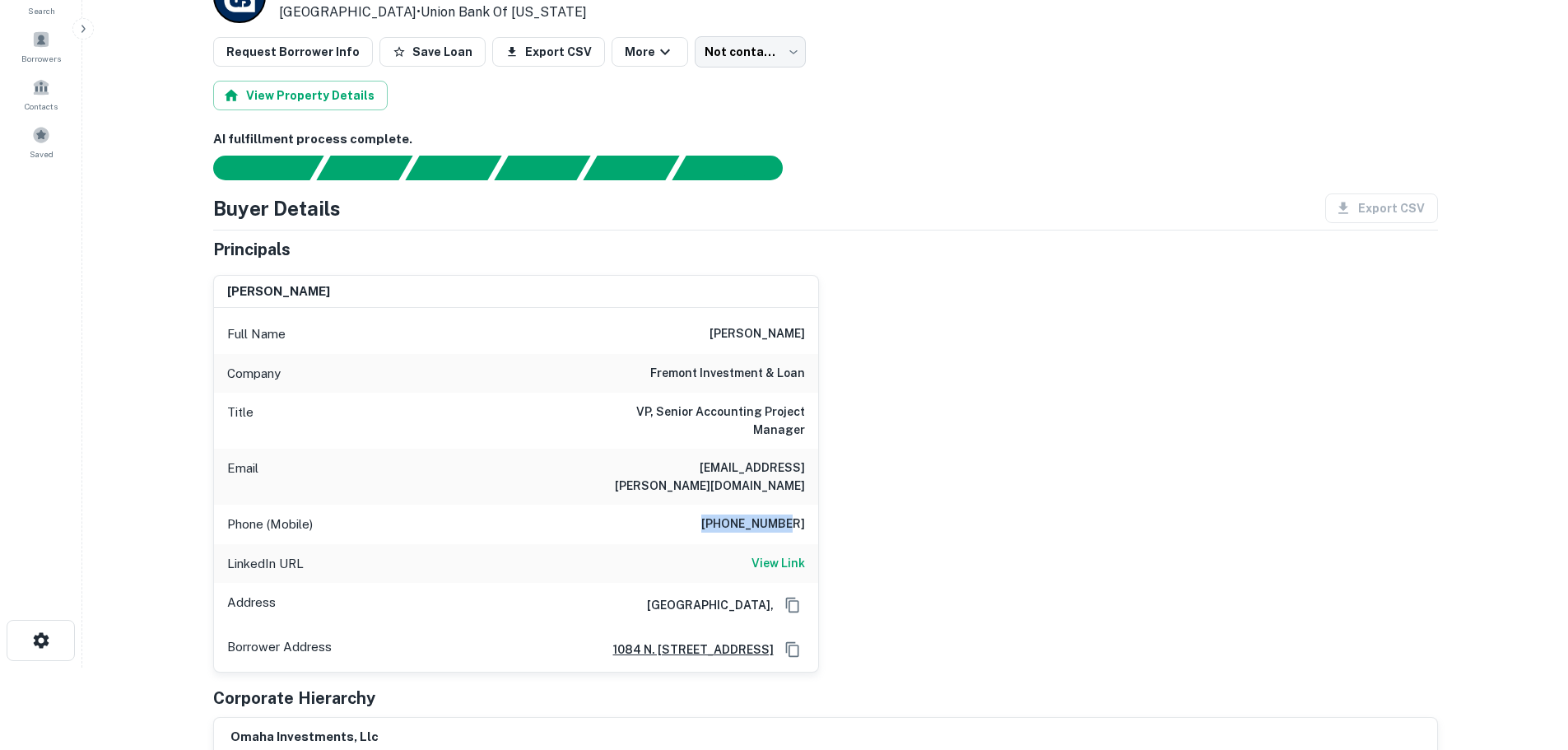
drag, startPoint x: 726, startPoint y: 505, endPoint x: 810, endPoint y: 505, distance: 84.0
click at [810, 505] on div "Phone (Mobile) [PHONE_NUMBER]" at bounding box center [515, 524] width 604 height 40
copy h6 "714-814-9104"
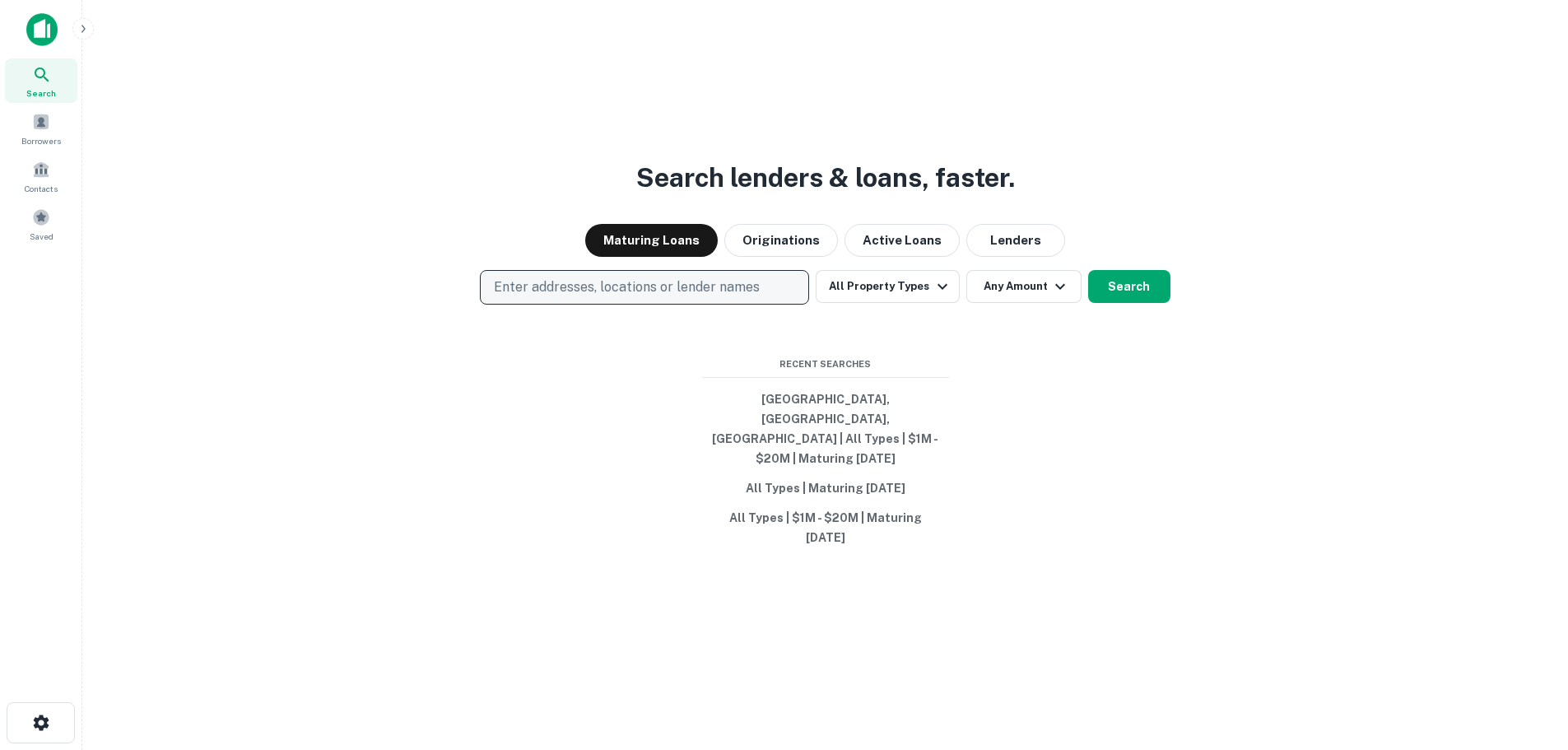
click at [602, 297] on p "Enter addresses, locations or lender names" at bounding box center [626, 287] width 265 height 19
type input "**********"
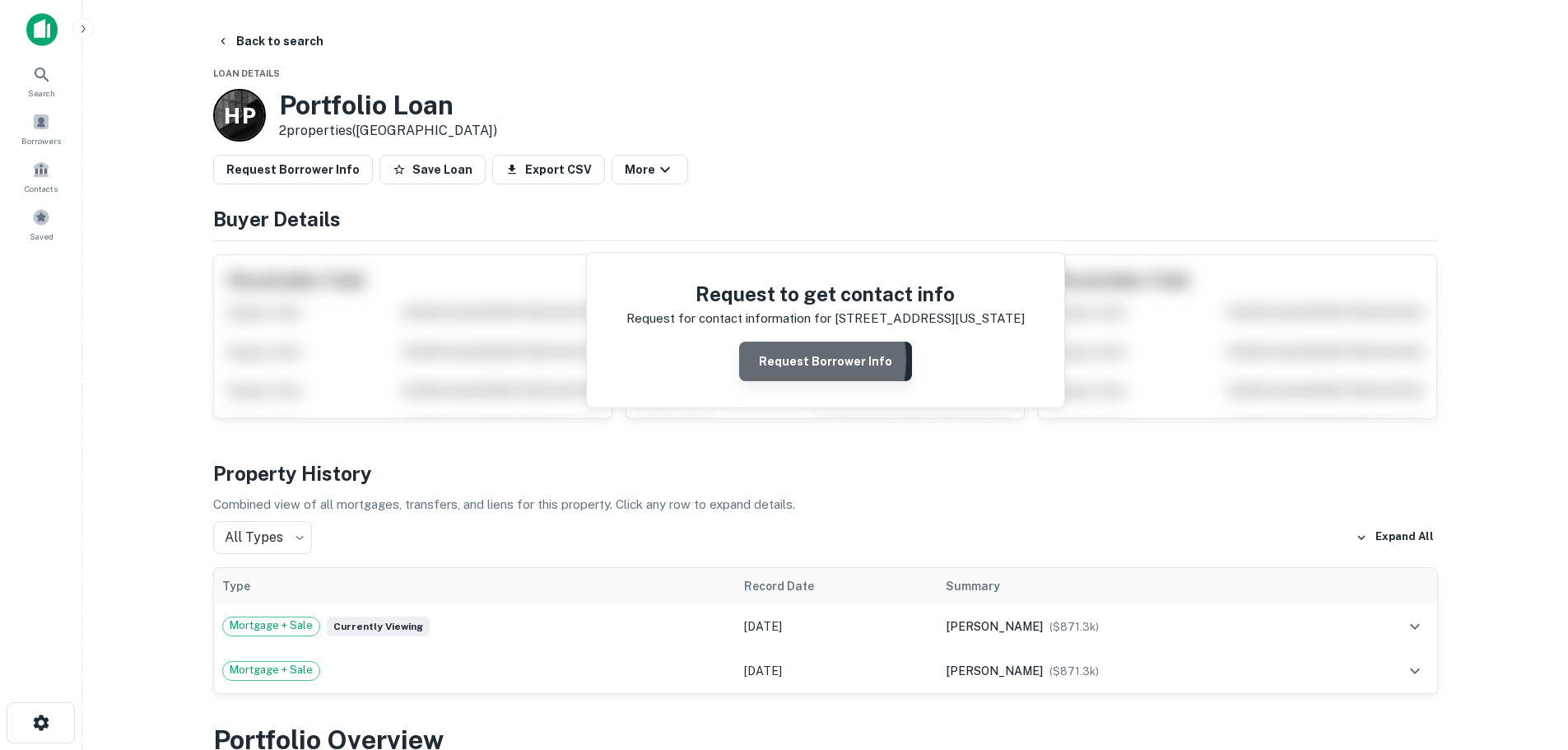
click at [796, 361] on button "Request Borrower Info" at bounding box center [825, 361] width 173 height 40
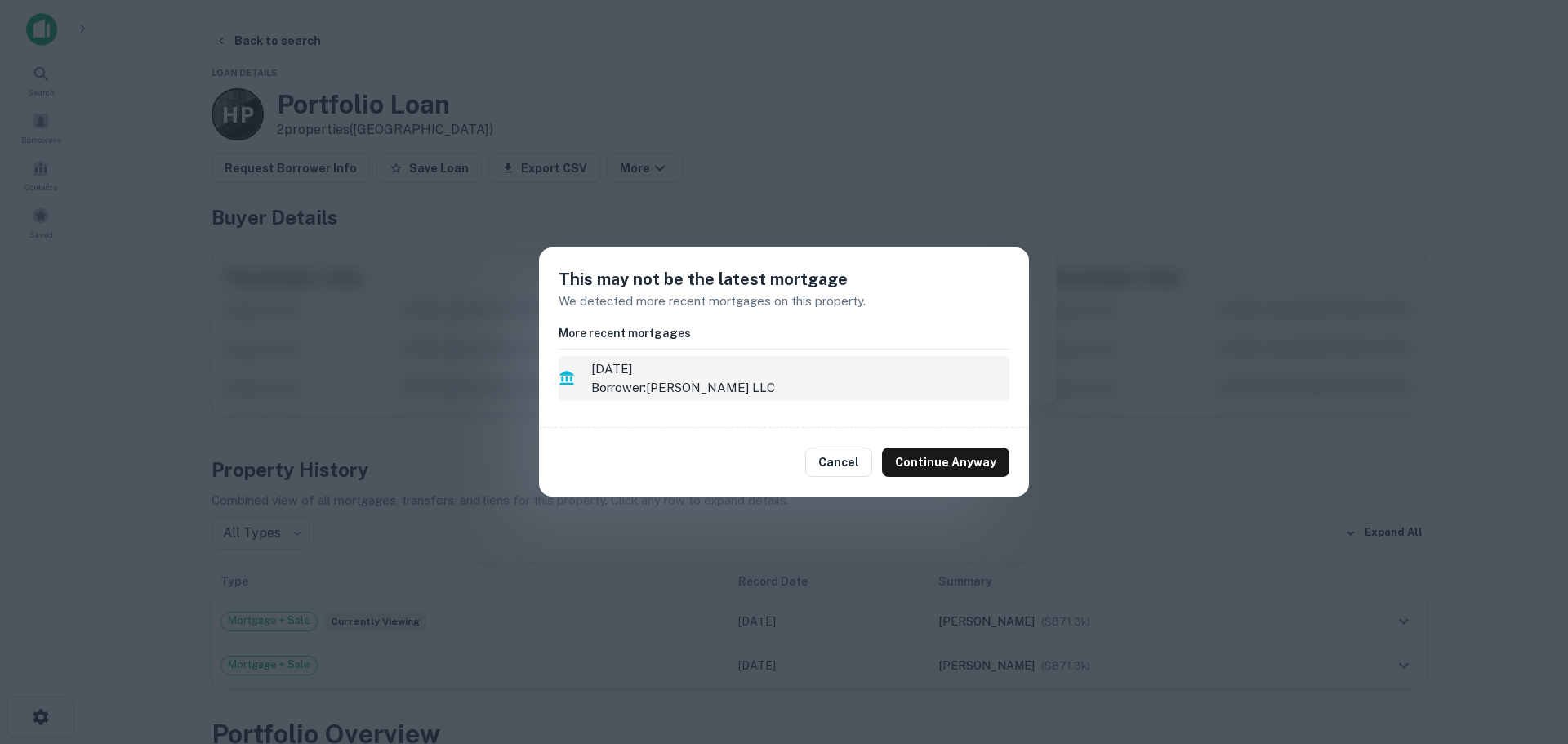
click at [691, 361] on span "3/26/2020" at bounding box center [800, 369] width 418 height 19
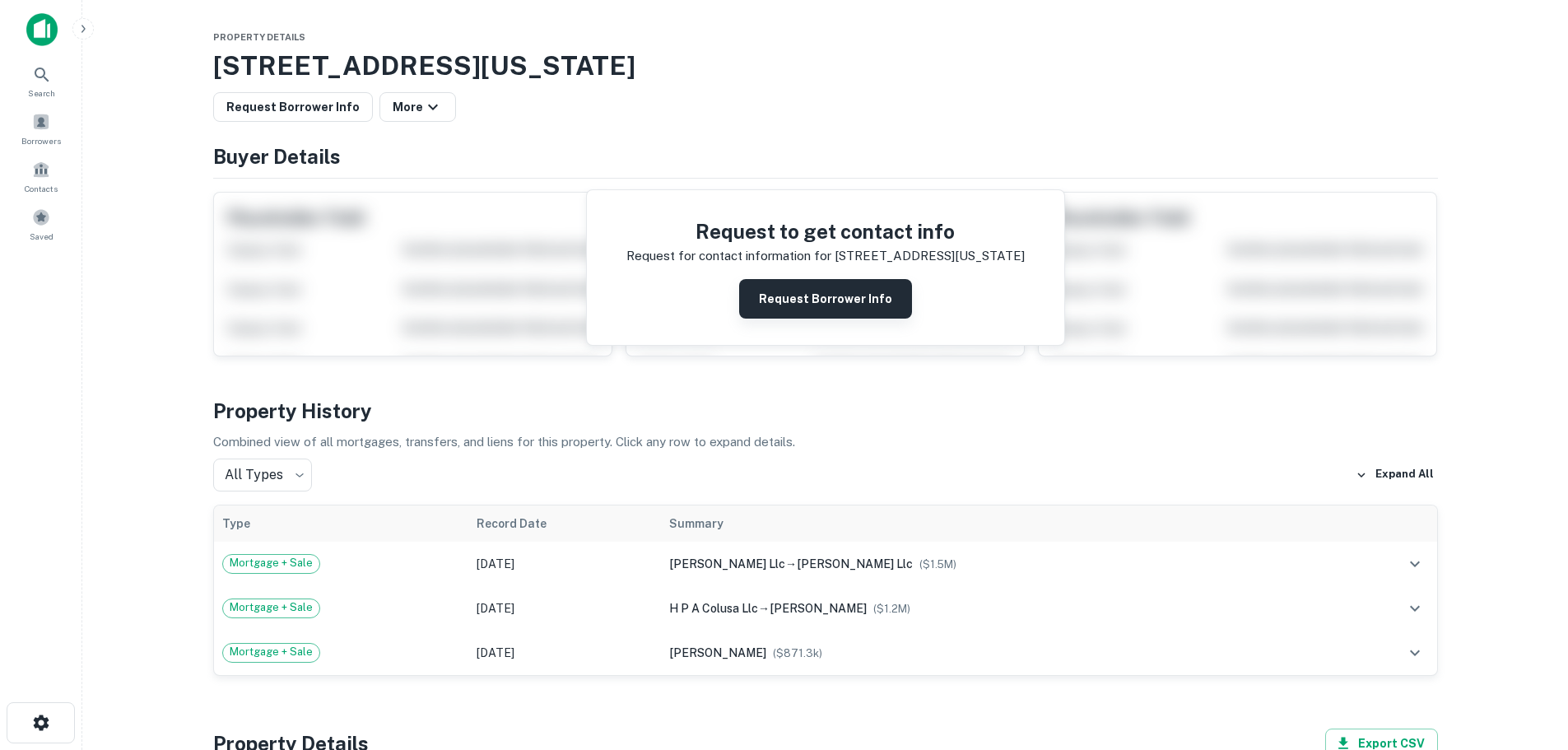
click at [812, 310] on button "Request Borrower Info" at bounding box center [825, 299] width 173 height 40
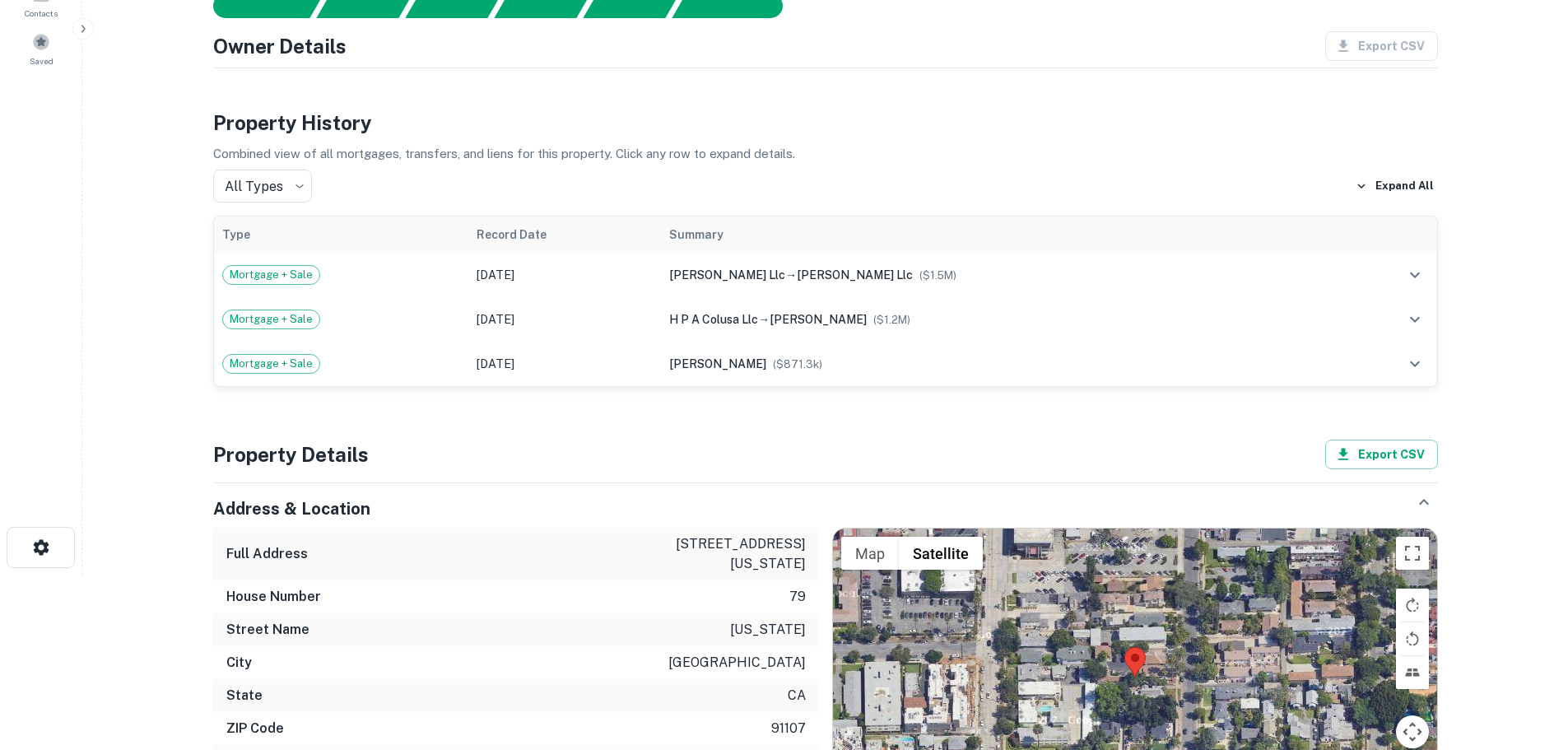
scroll to position [82, 0]
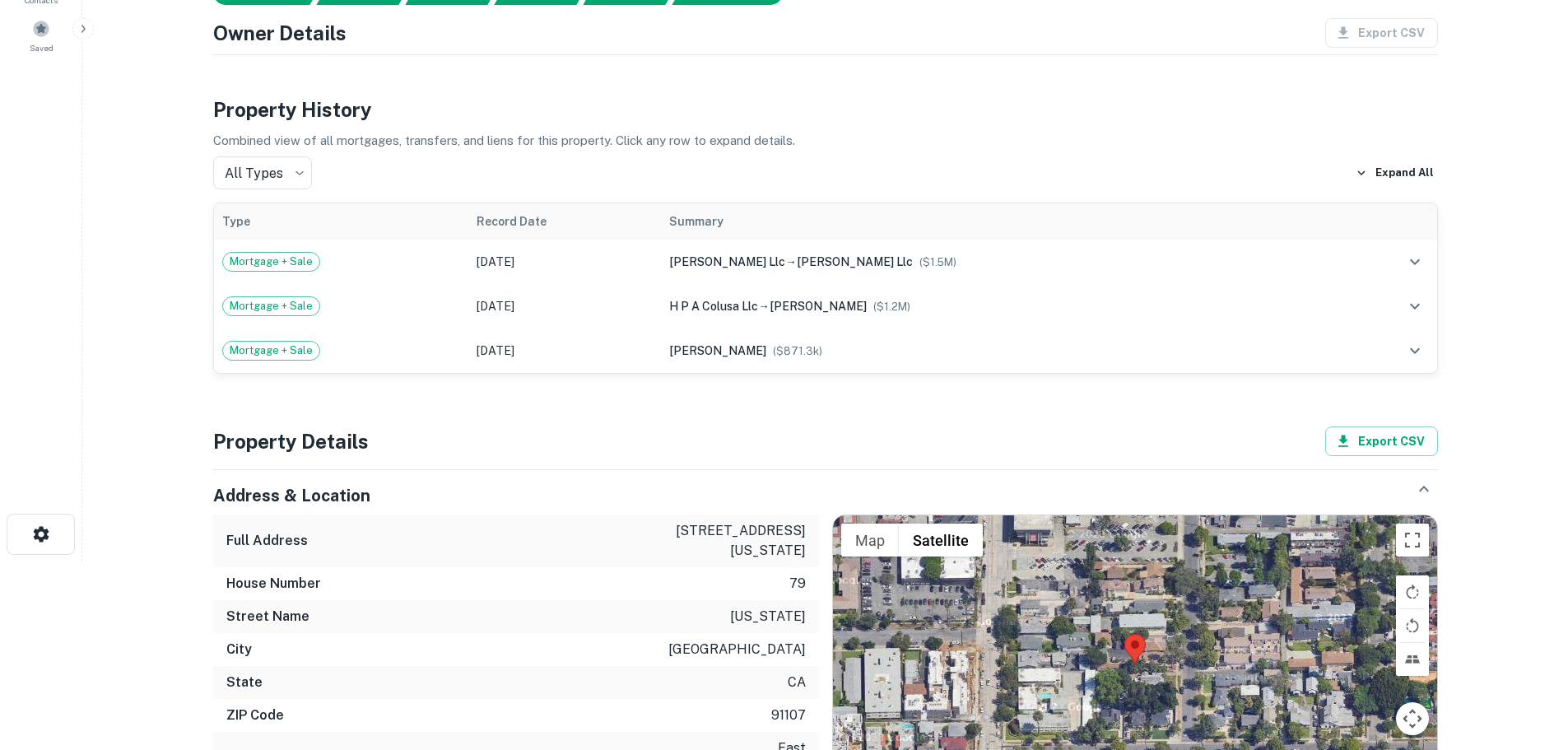
scroll to position [165, 0]
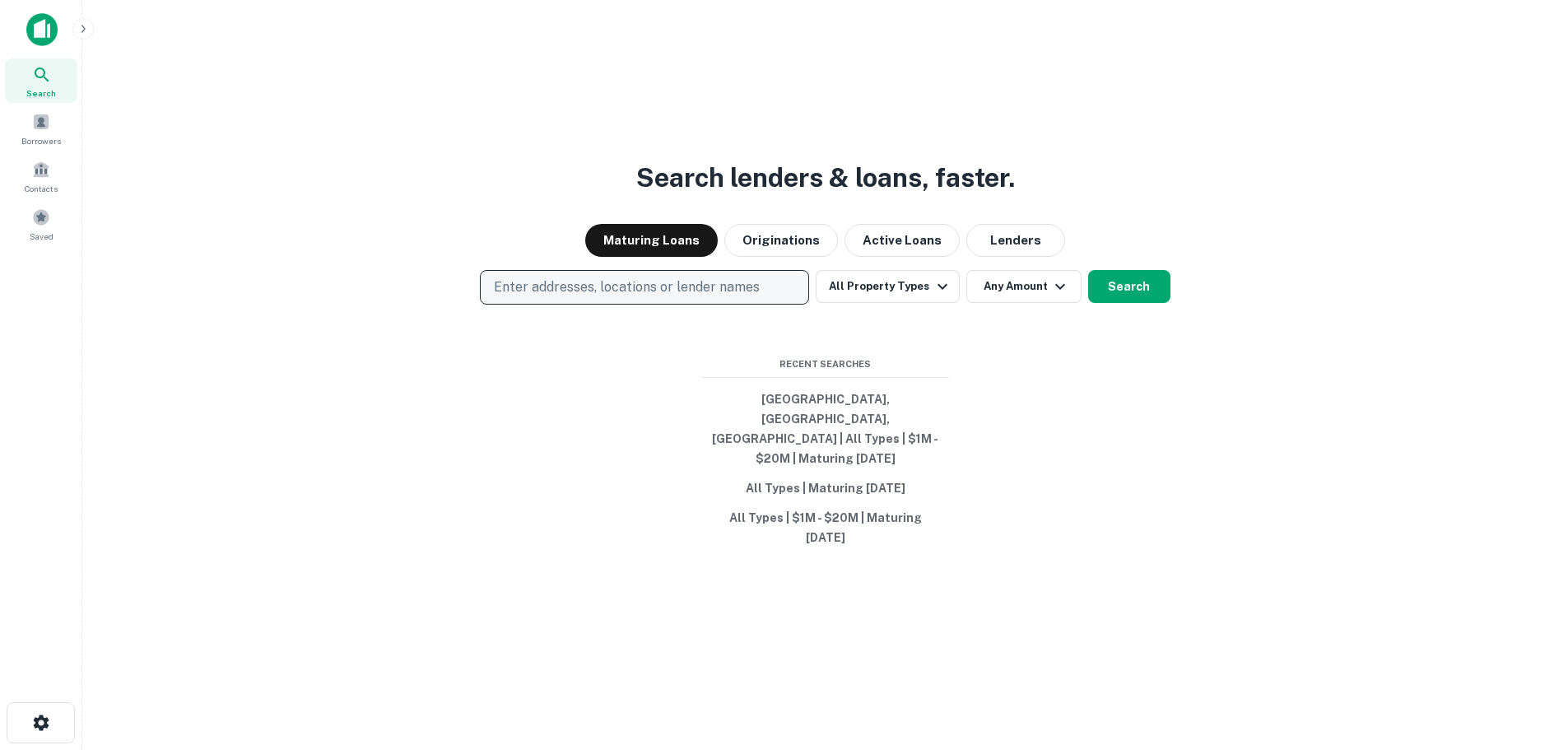
click at [580, 304] on button "Enter addresses, locations or lender names" at bounding box center [645, 287] width 329 height 34
type input "**********"
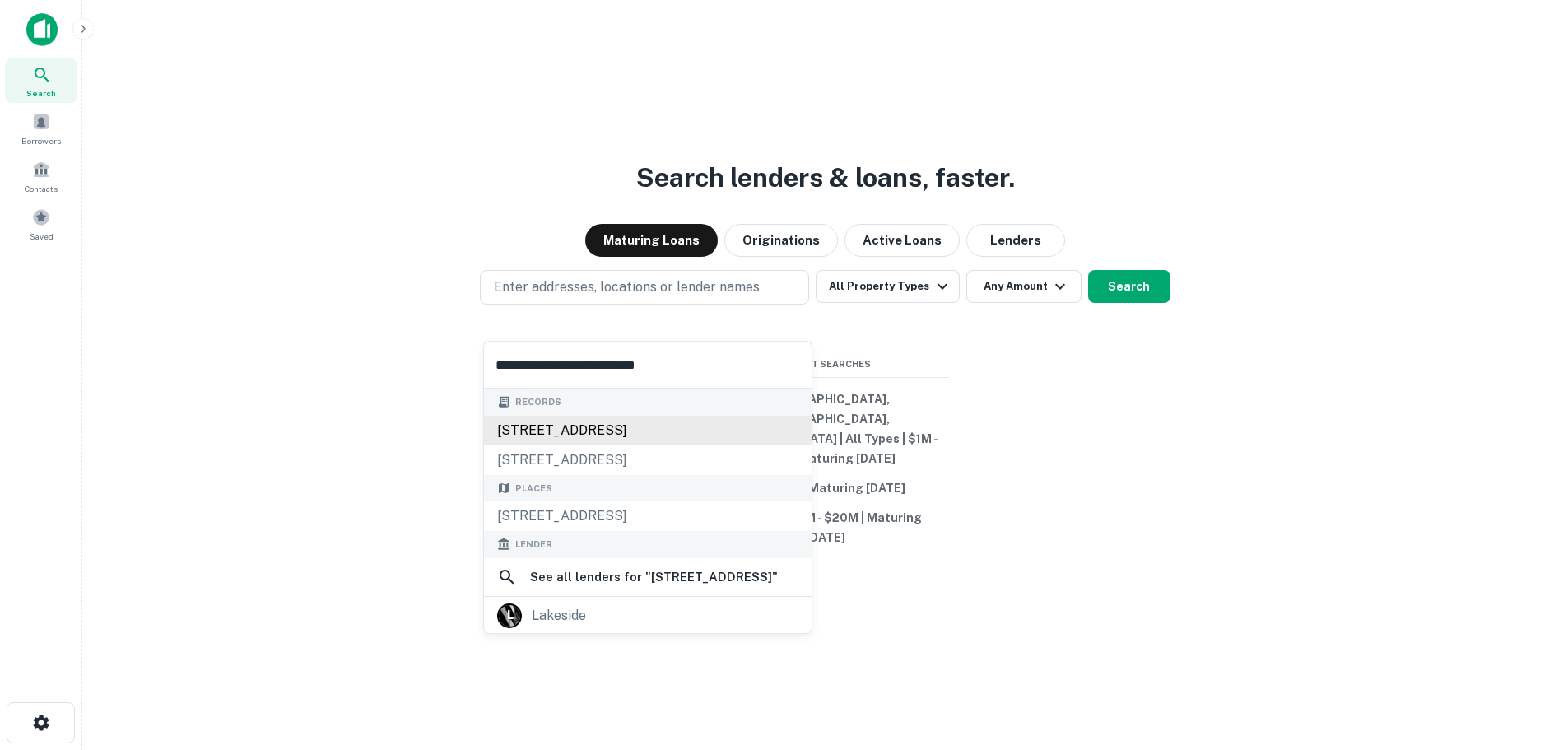
click at [580, 434] on div "12605 mapleview st, lakeside, ca, 92040" at bounding box center [648, 430] width 327 height 30
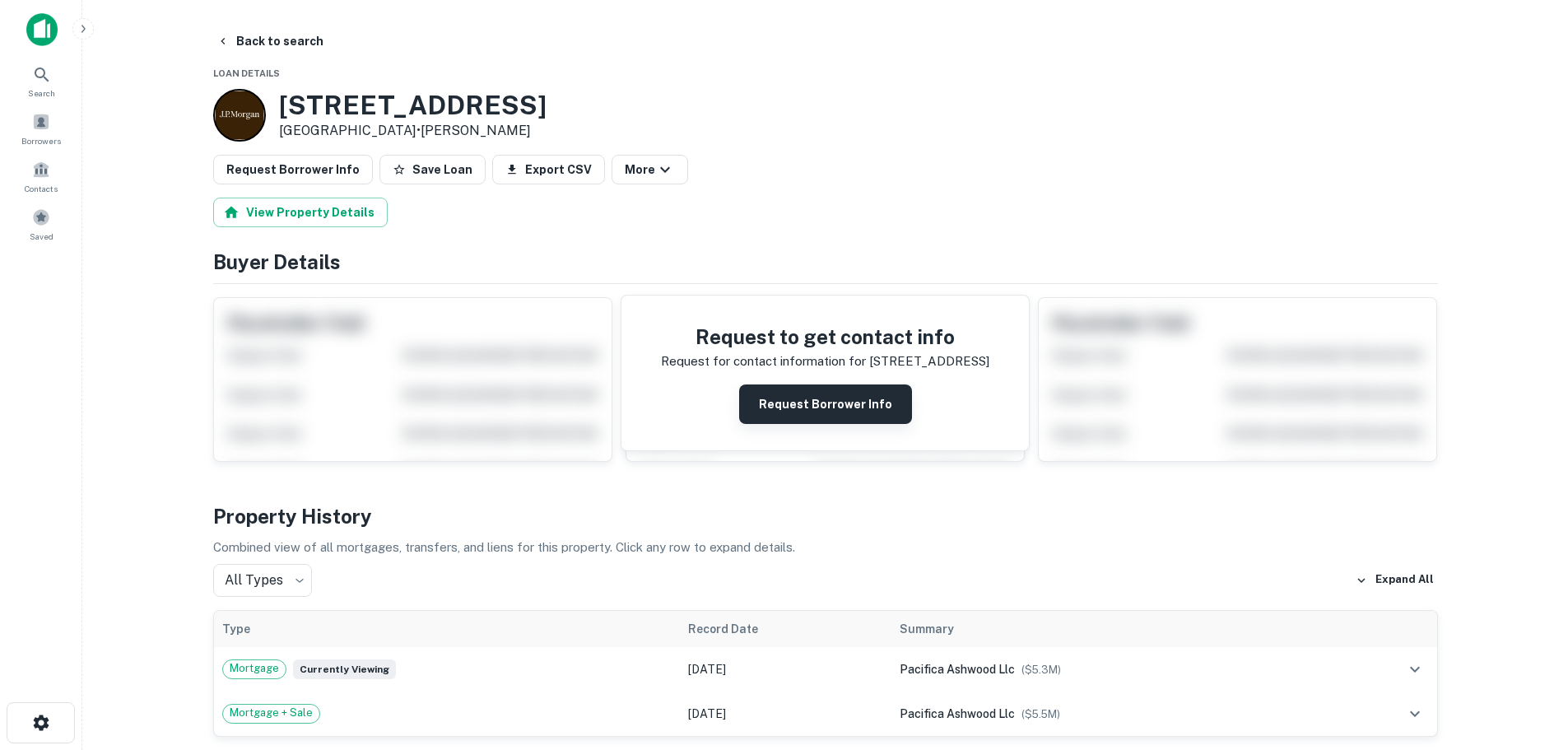
click at [794, 391] on button "Request Borrower Info" at bounding box center [825, 404] width 173 height 40
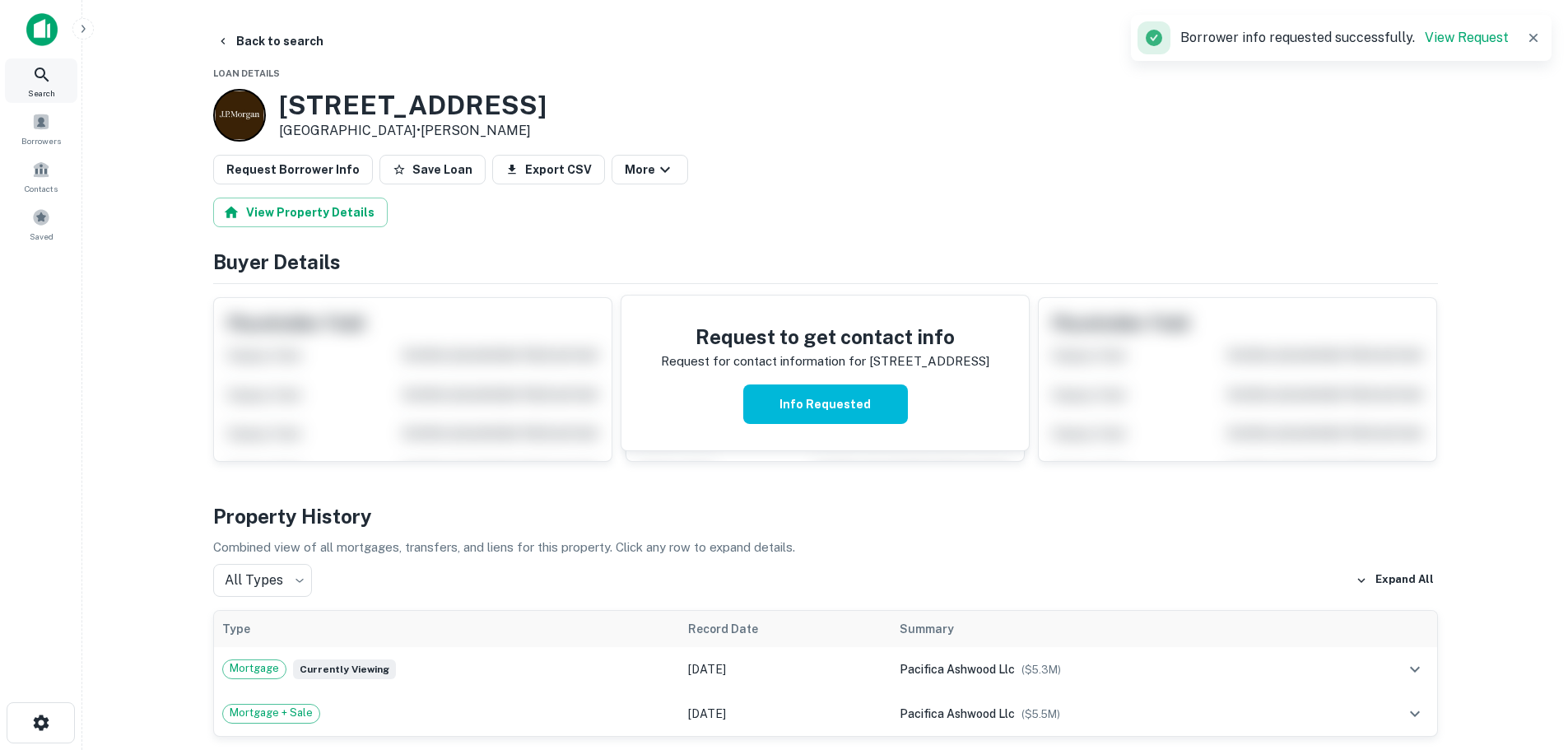
click at [43, 73] on icon at bounding box center [41, 74] width 14 height 14
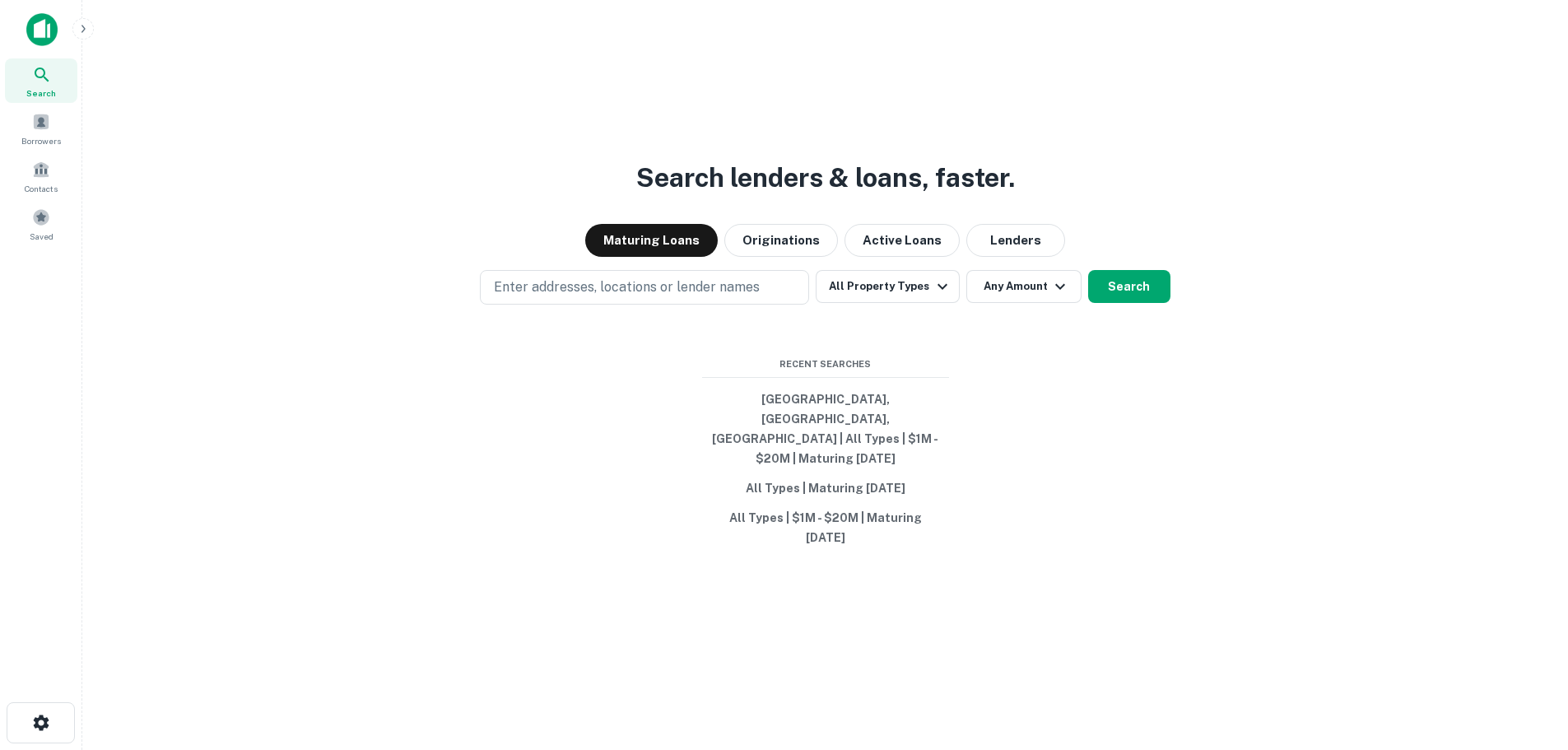
click at [553, 350] on div "Search lenders & loans, faster. Maturing Loans Originations Active Loans Lender…" at bounding box center [825, 414] width 1460 height 750
click at [562, 297] on p "Enter addresses, locations or lender names" at bounding box center [626, 287] width 265 height 19
click at [555, 367] on input "text" at bounding box center [648, 364] width 327 height 46
type input "**********"
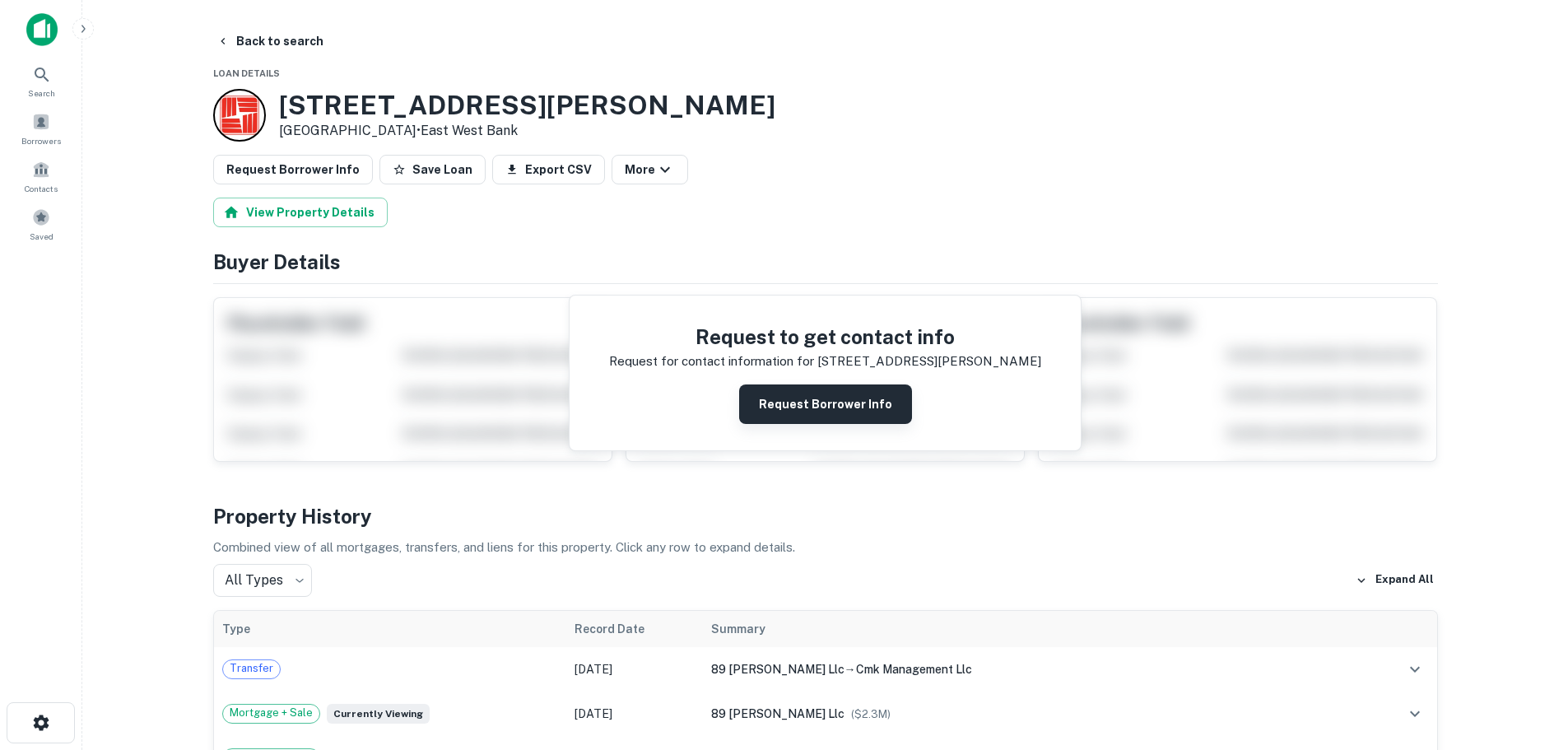
click at [821, 405] on button "Request Borrower Info" at bounding box center [825, 404] width 173 height 40
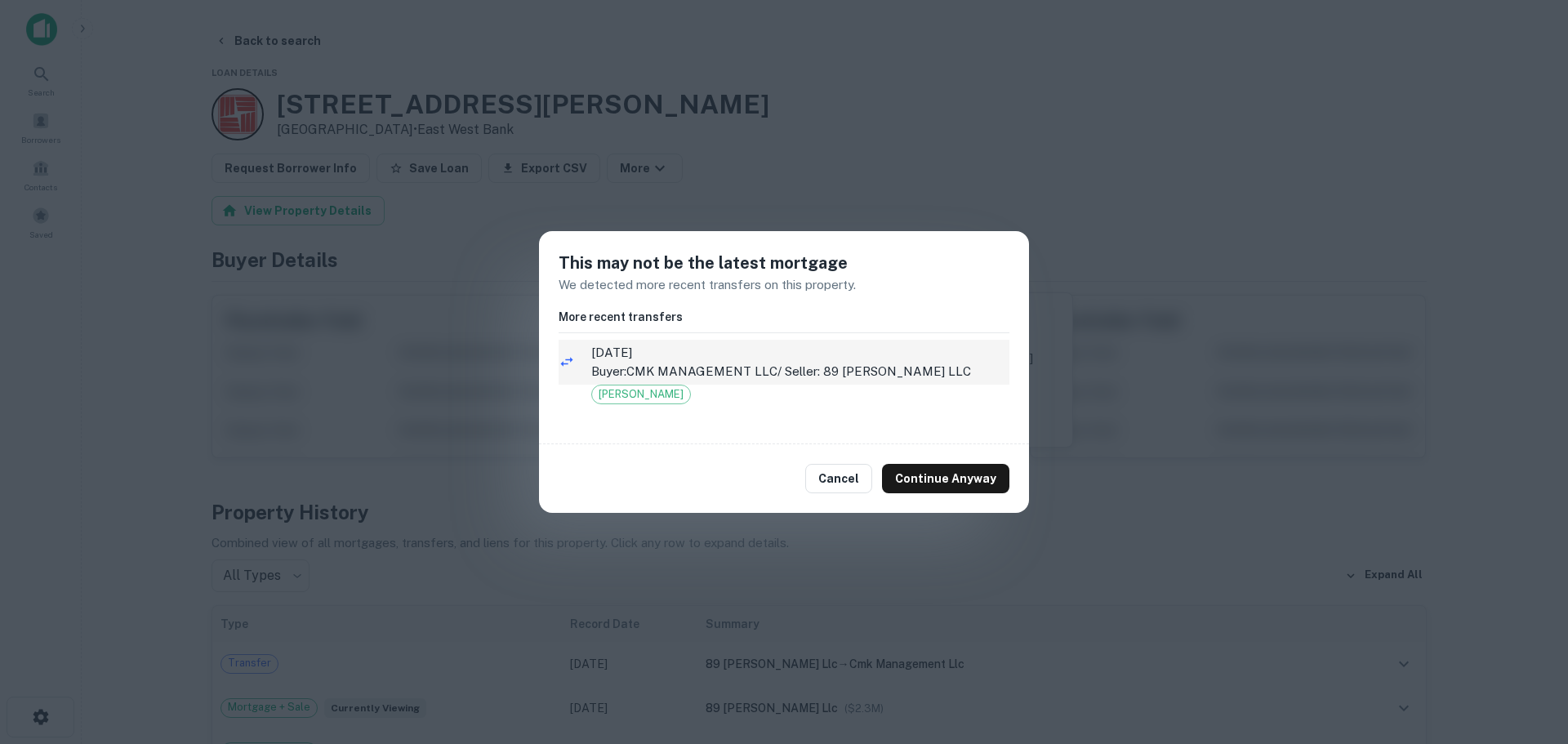
click at [752, 374] on p "Buyer: CMK MANAGEMENT LLC / Seller: 89 HURLBUT LLC" at bounding box center [800, 371] width 418 height 19
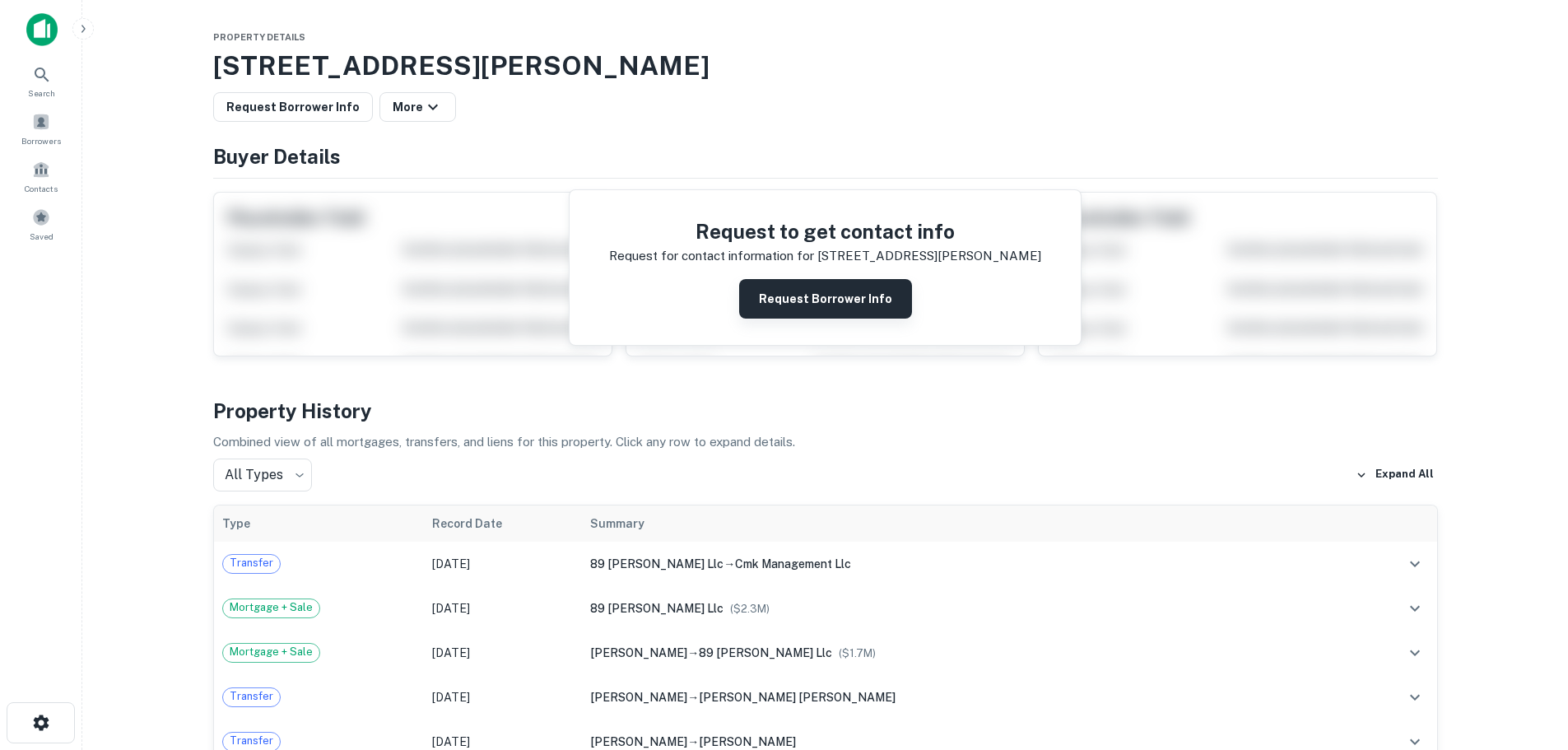
click at [850, 307] on button "Request Borrower Info" at bounding box center [825, 299] width 173 height 40
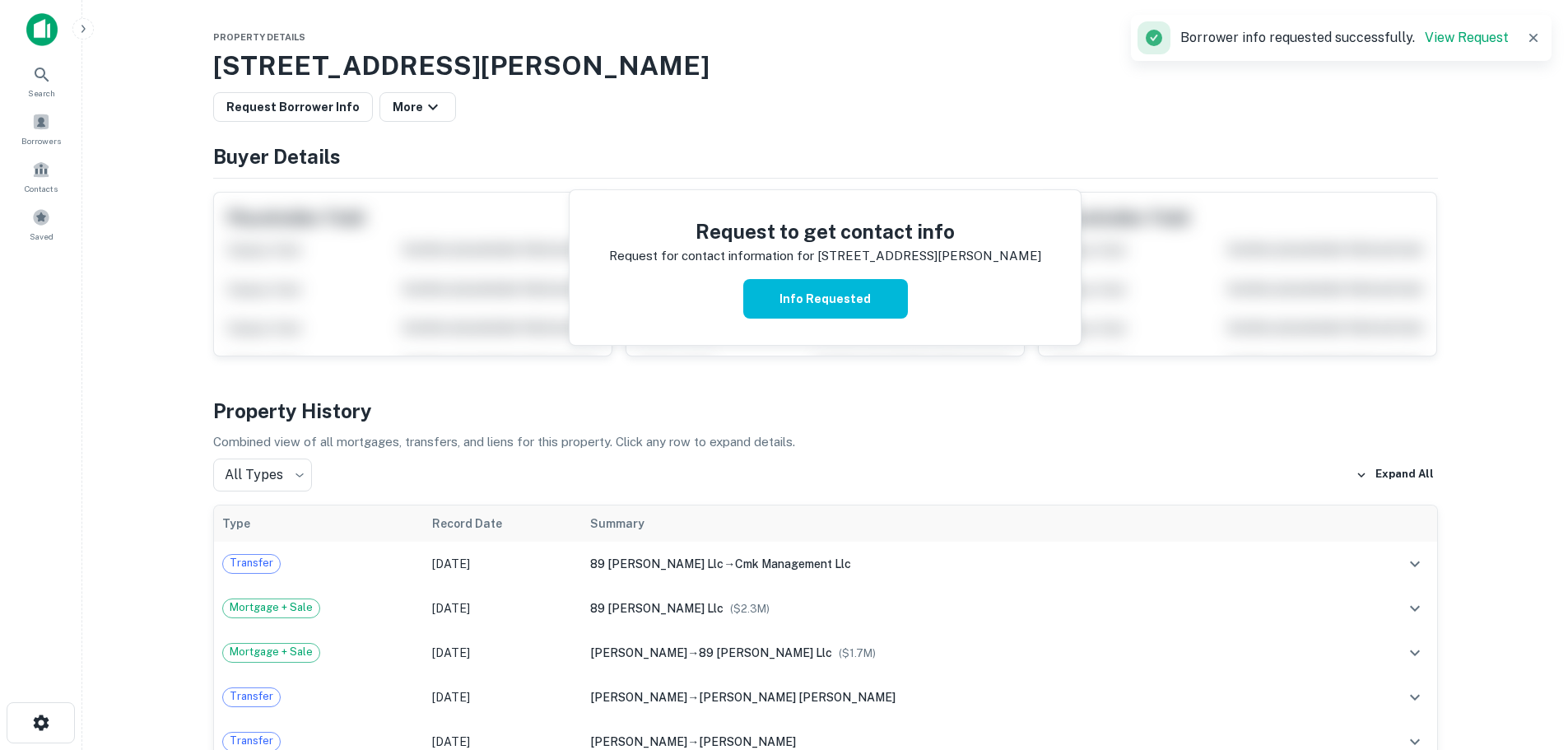
click at [809, 294] on button "Info Requested" at bounding box center [826, 299] width 165 height 40
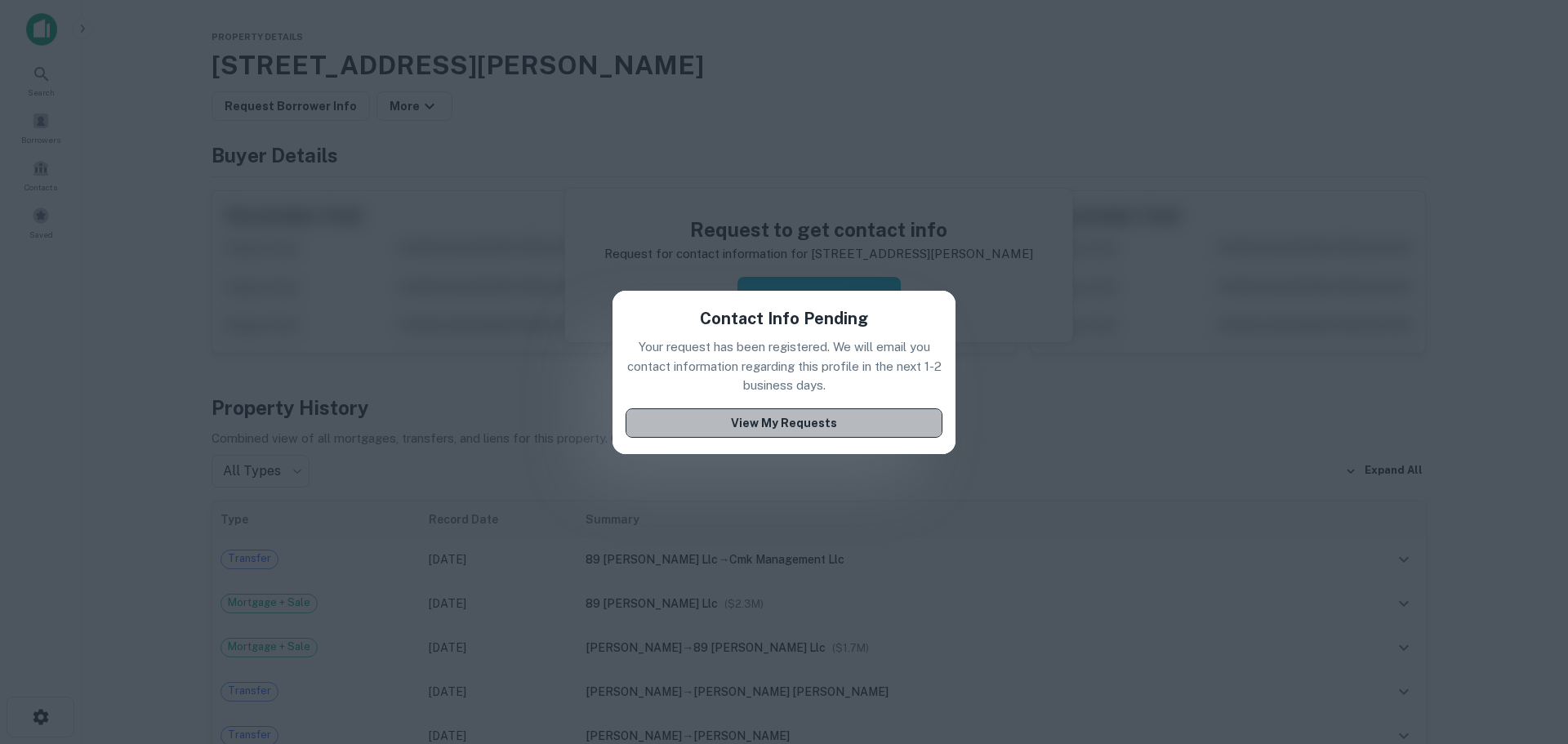
click at [695, 428] on button "View My Requests" at bounding box center [784, 423] width 317 height 29
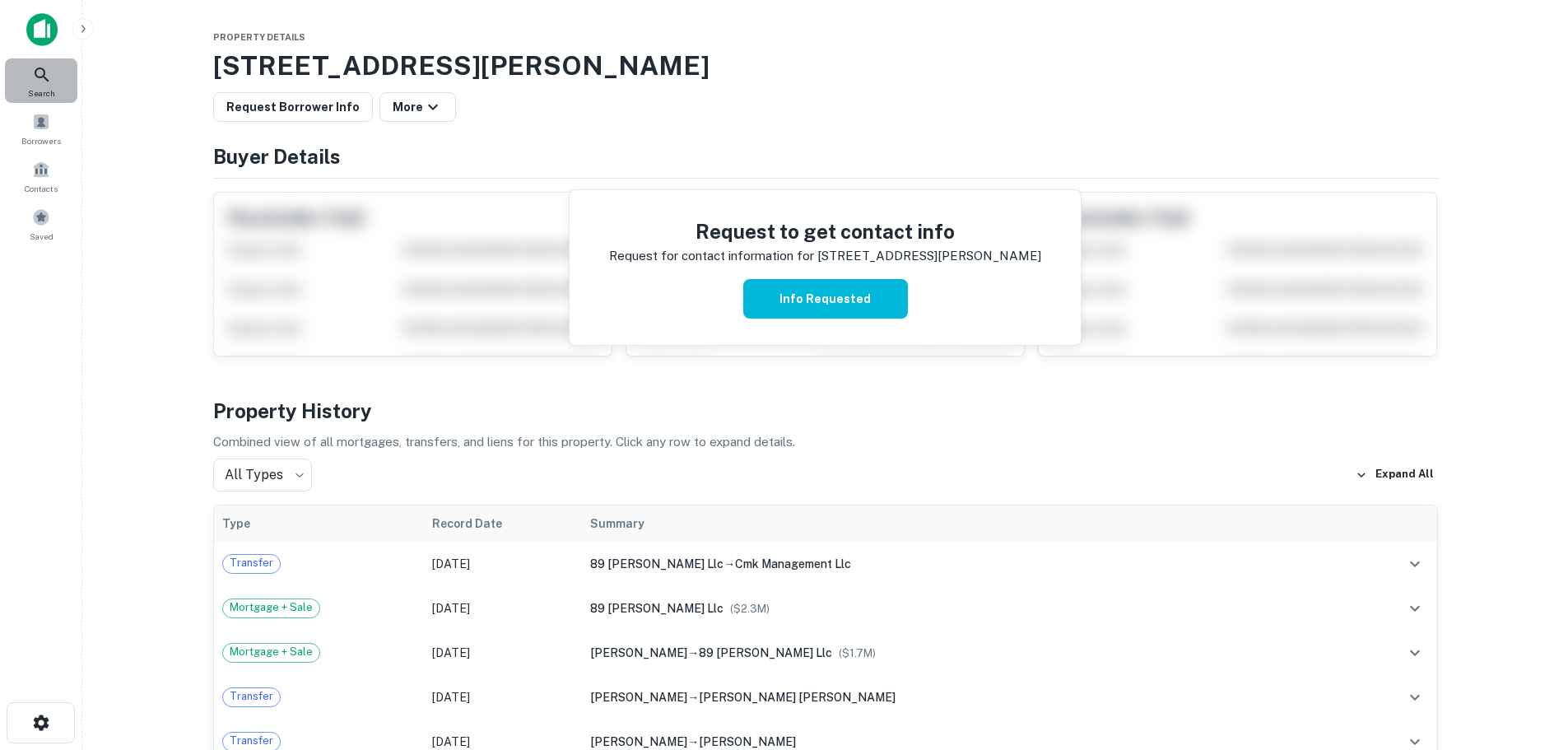
click at [33, 75] on icon at bounding box center [42, 74] width 19 height 19
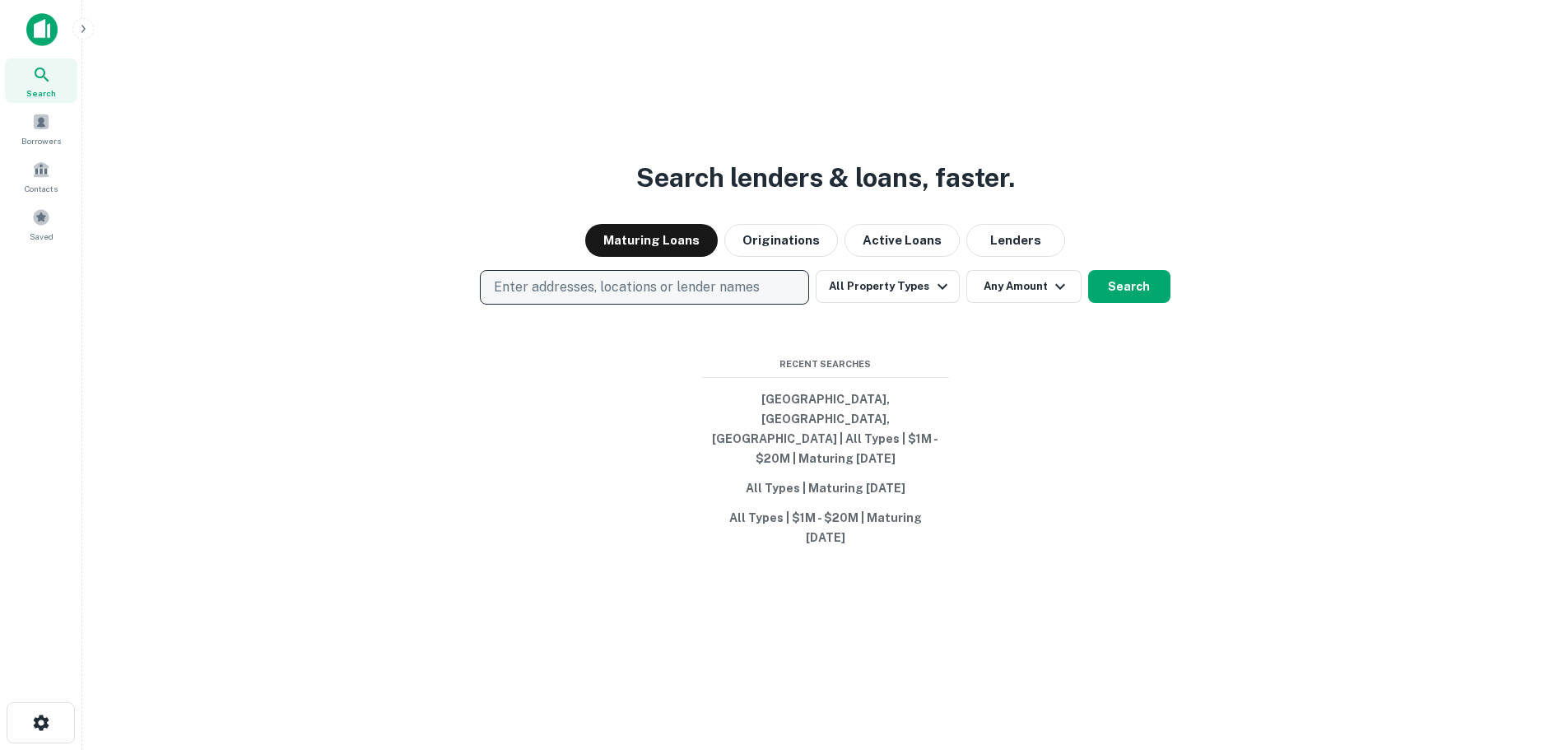
click at [553, 297] on p "Enter addresses, locations or lender names" at bounding box center [626, 287] width 265 height 19
type input "**********"
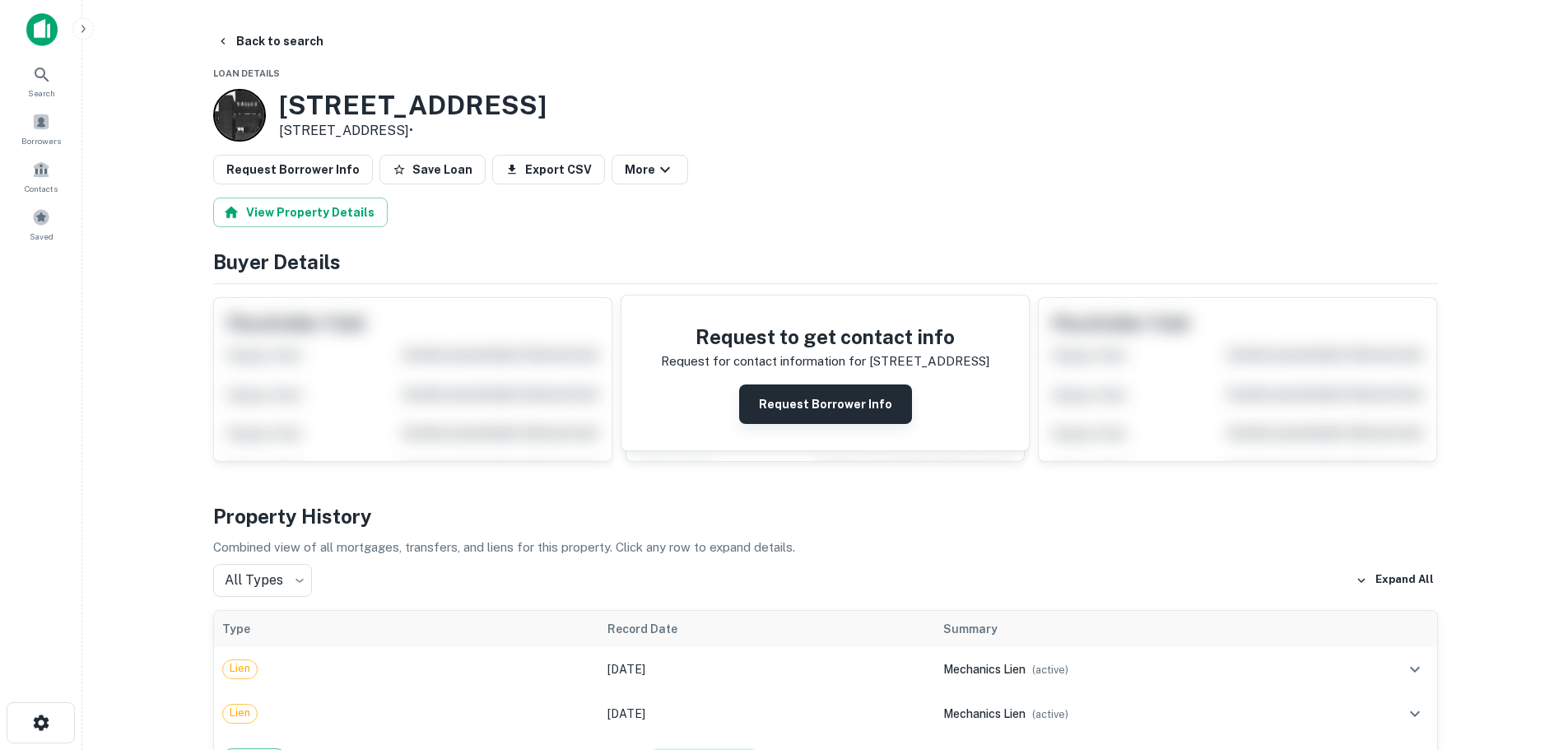
click at [800, 409] on button "Request Borrower Info" at bounding box center [825, 404] width 173 height 40
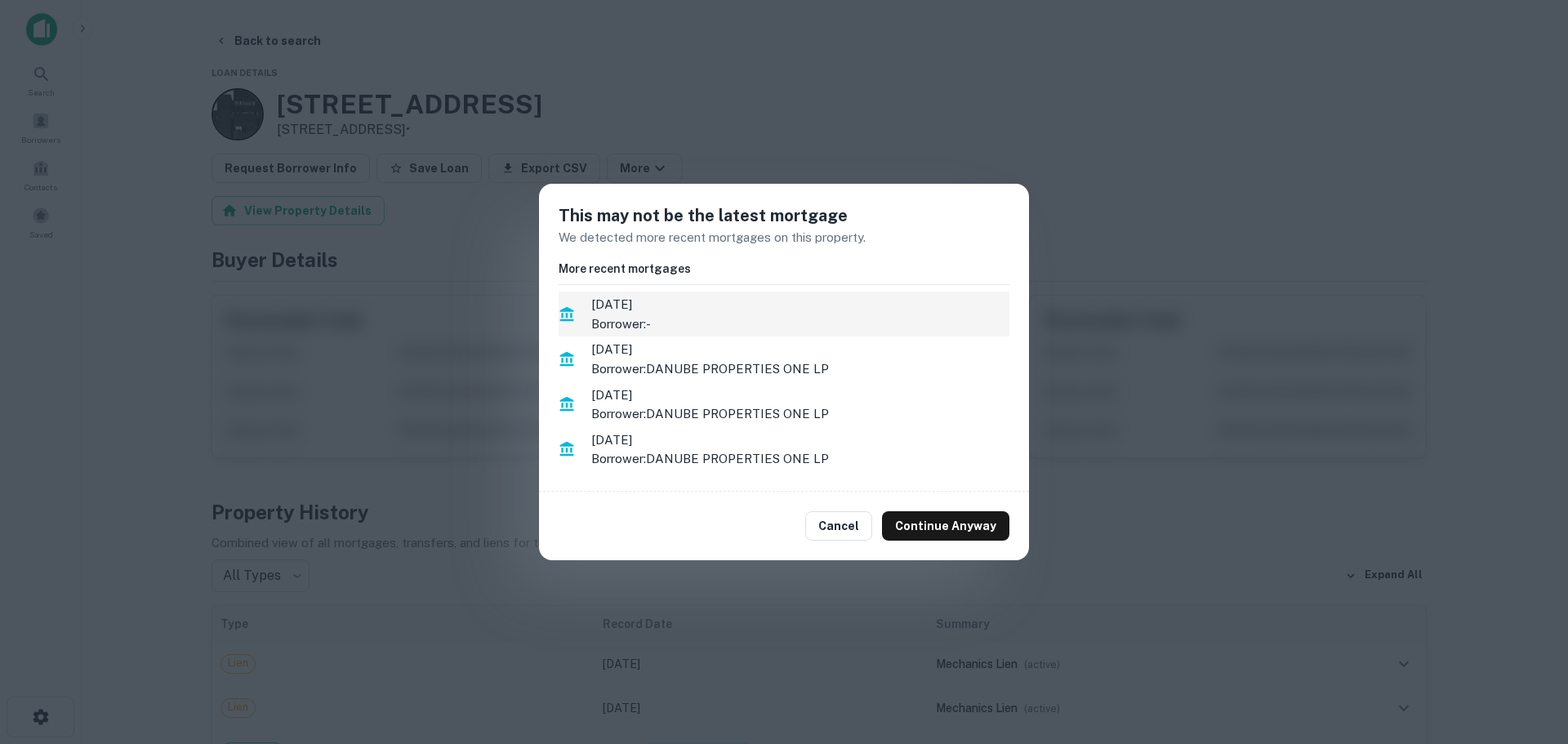
click at [673, 308] on span "11/2/2020" at bounding box center [800, 304] width 418 height 19
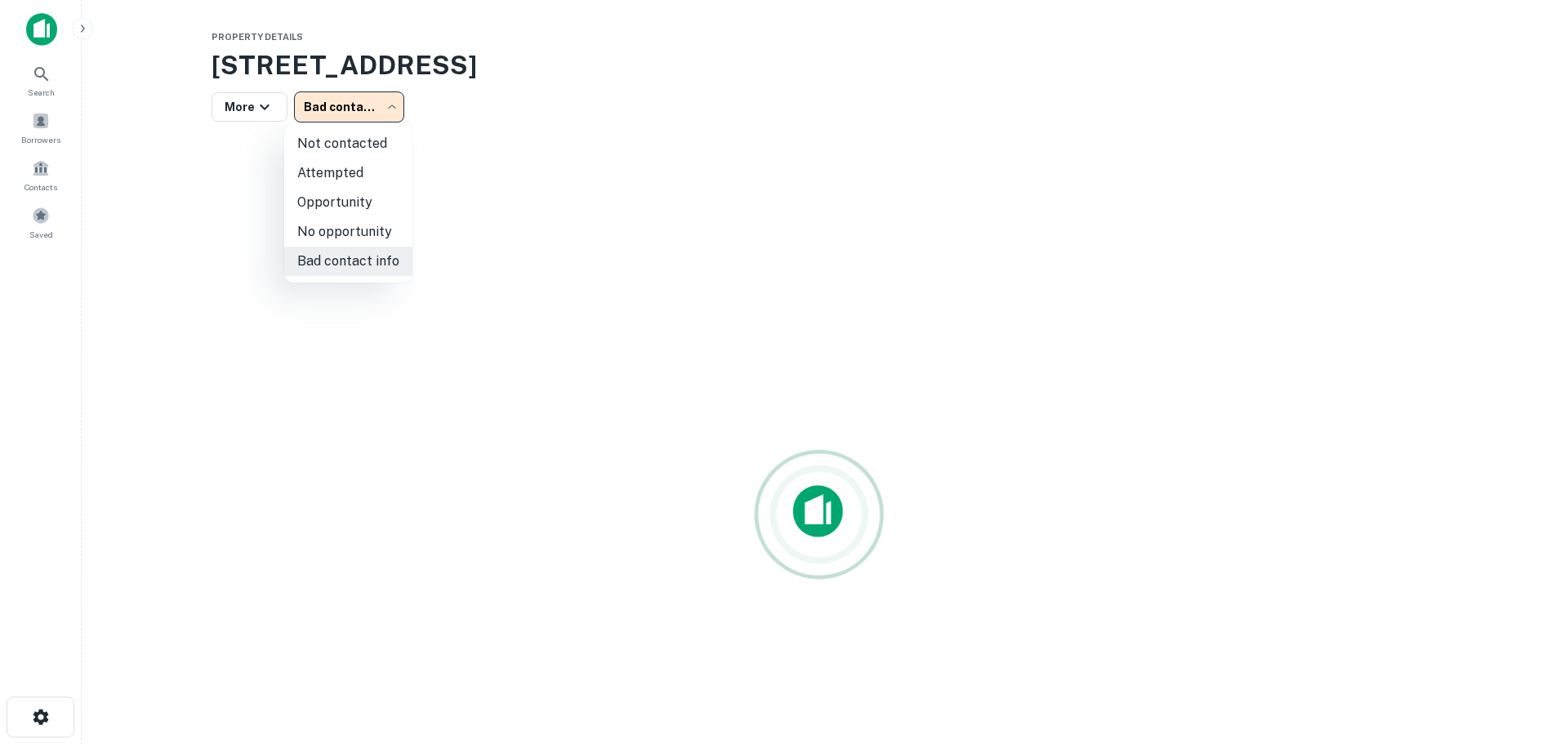
click at [377, 115] on body "**********" at bounding box center [784, 372] width 1568 height 744
click at [532, 189] on div at bounding box center [784, 372] width 1568 height 744
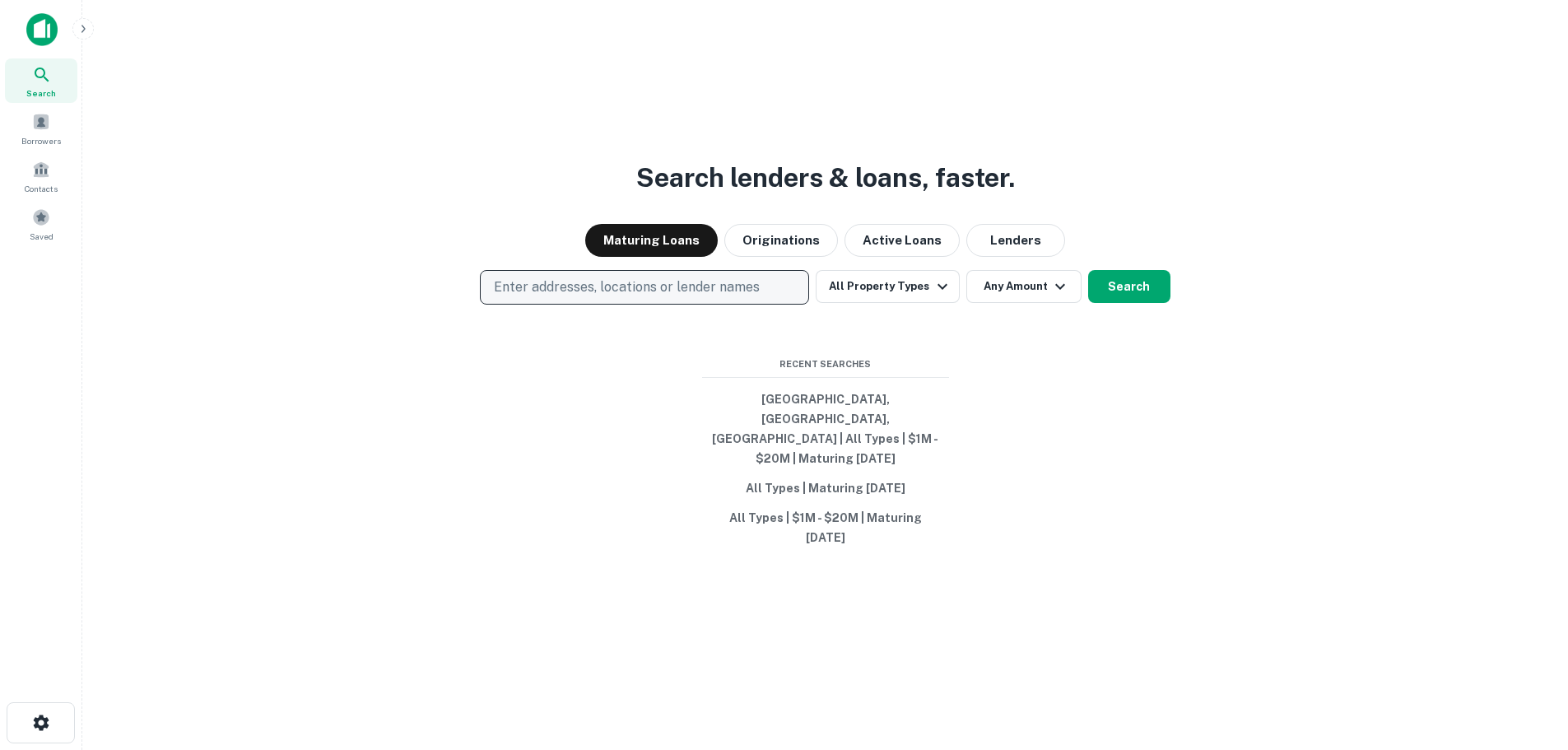
click at [564, 297] on p "Enter addresses, locations or lender names" at bounding box center [626, 287] width 265 height 19
type input "**********"
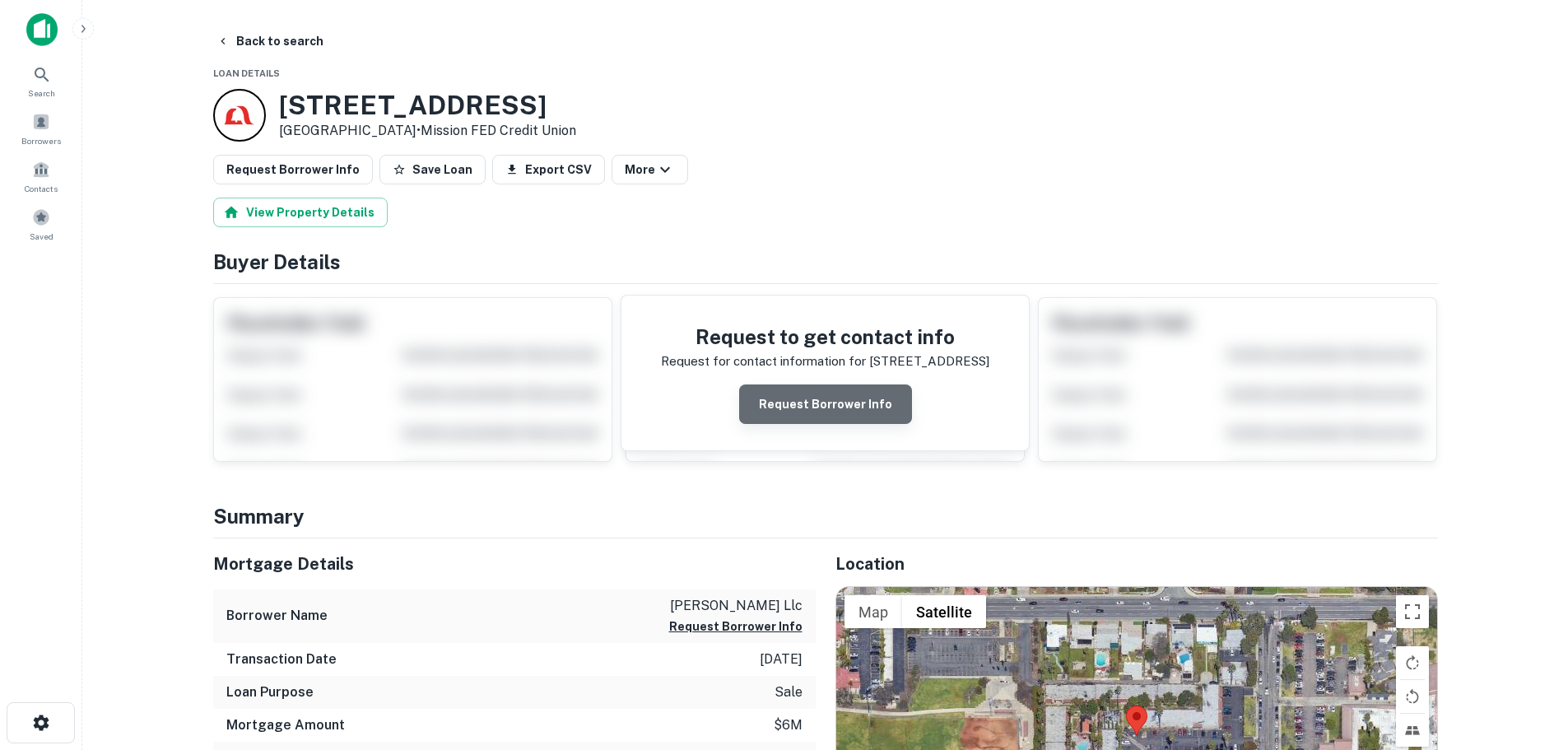
click at [856, 400] on button "Request Borrower Info" at bounding box center [825, 404] width 173 height 40
